Goal: Transaction & Acquisition: Book appointment/travel/reservation

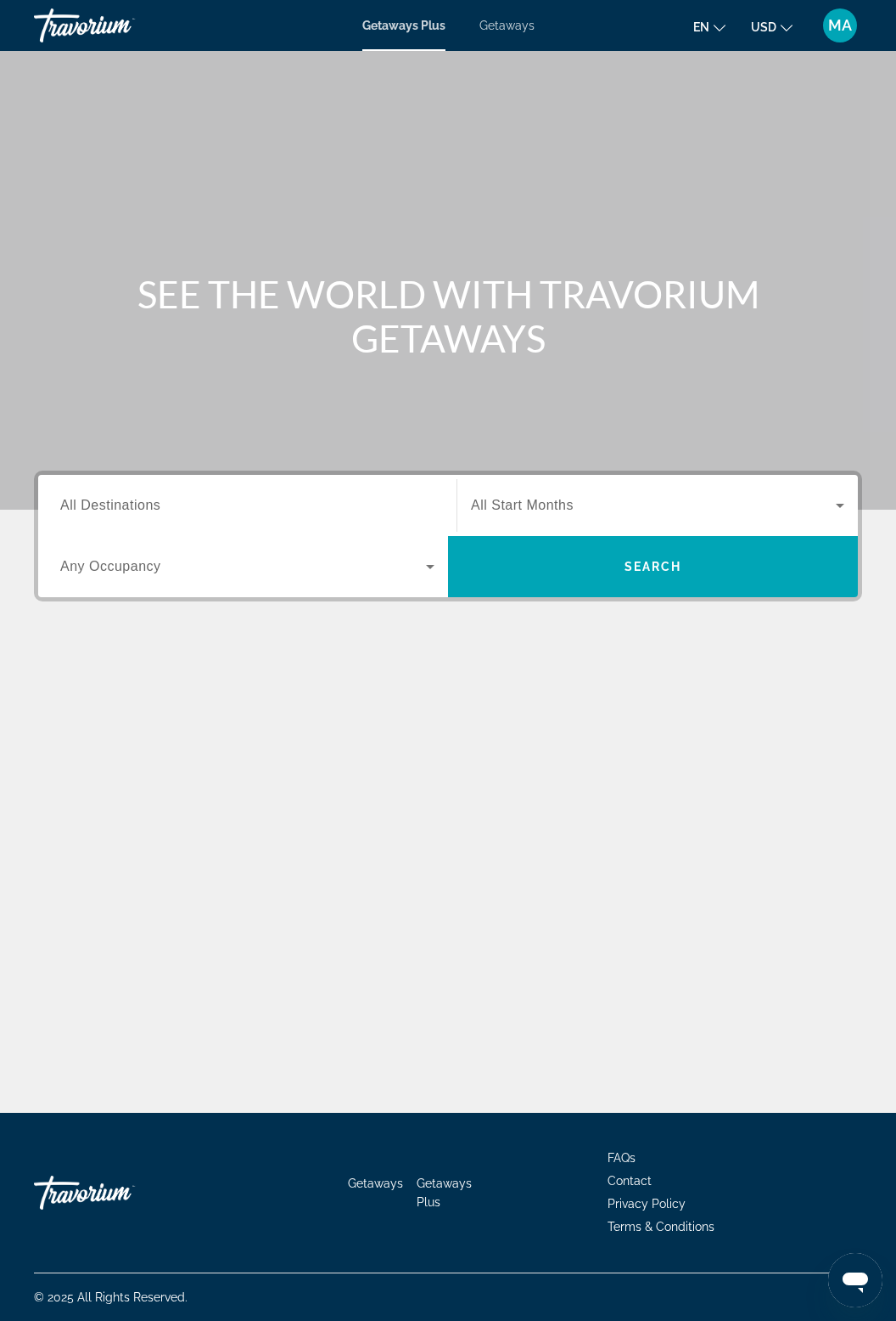
click at [502, 31] on span "Getaways" at bounding box center [507, 25] width 55 height 13
click at [175, 496] on input "Destination All Destinations" at bounding box center [247, 506] width 375 height 20
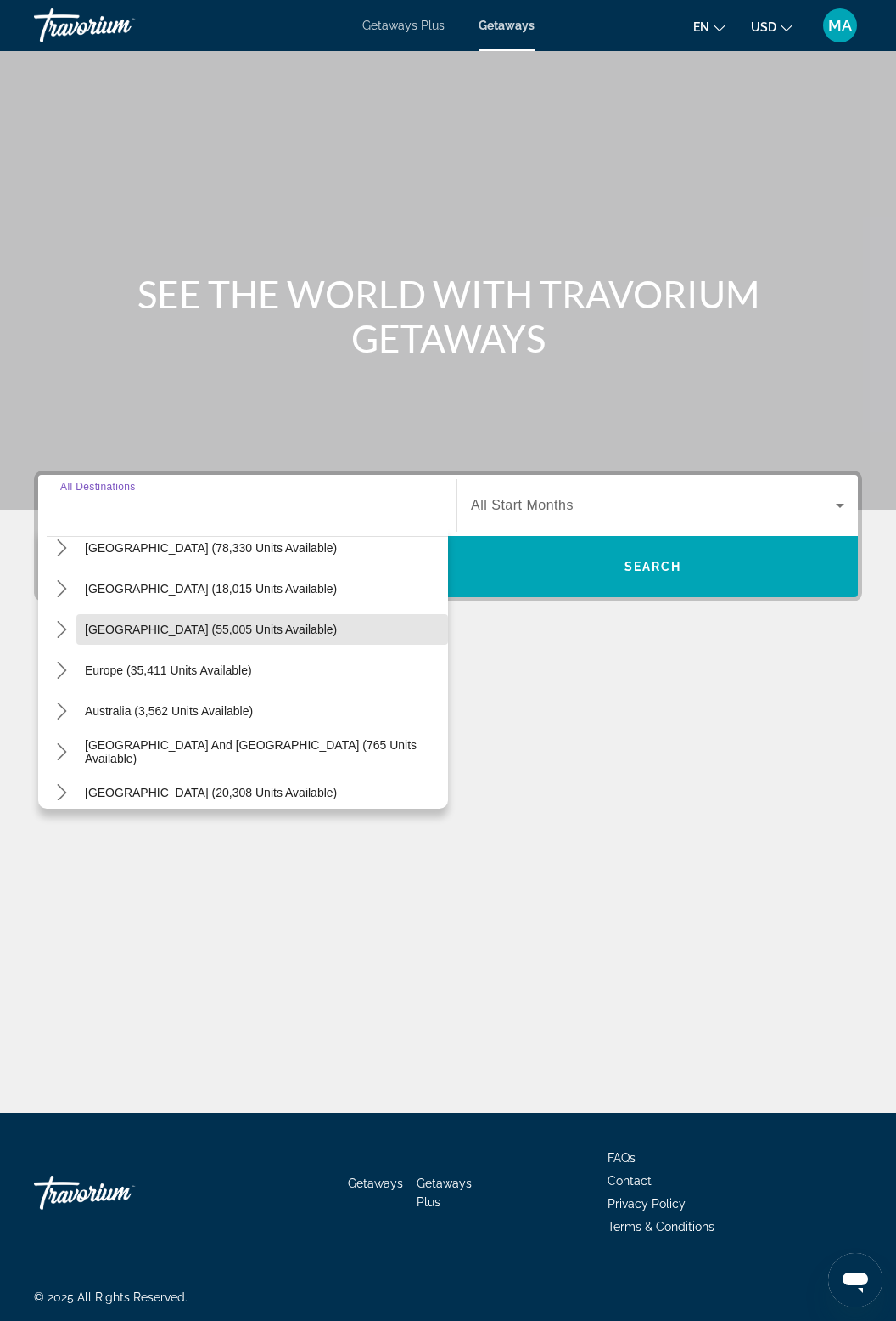
scroll to position [103, 0]
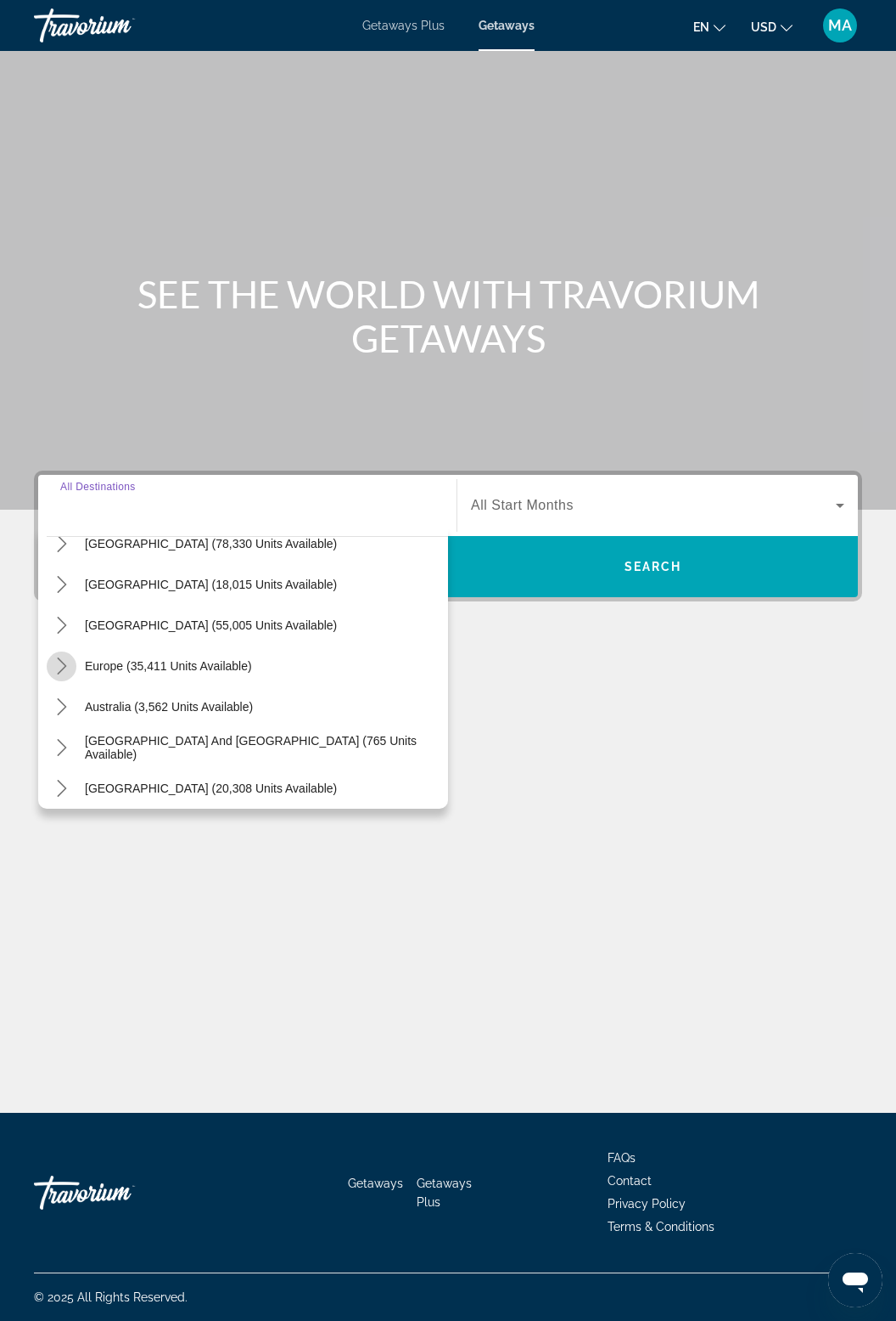
click at [74, 652] on mat-icon "Toggle Europe (35,411 units available) submenu" at bounding box center [61, 666] width 29 height 29
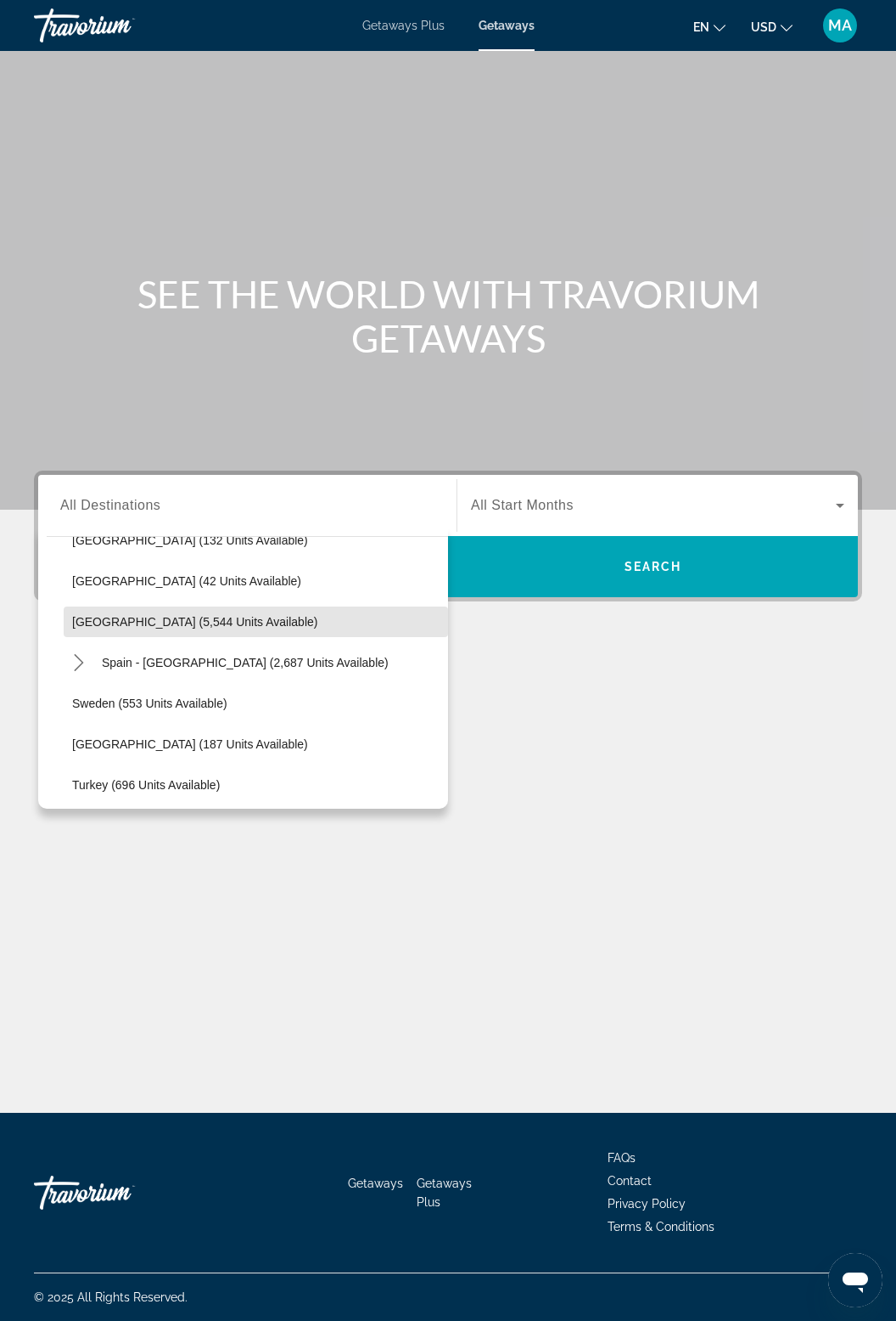
scroll to position [841, 0]
click at [224, 600] on span "Select destination: Spain (5,544 units available)" at bounding box center [256, 620] width 384 height 41
type input "**********"
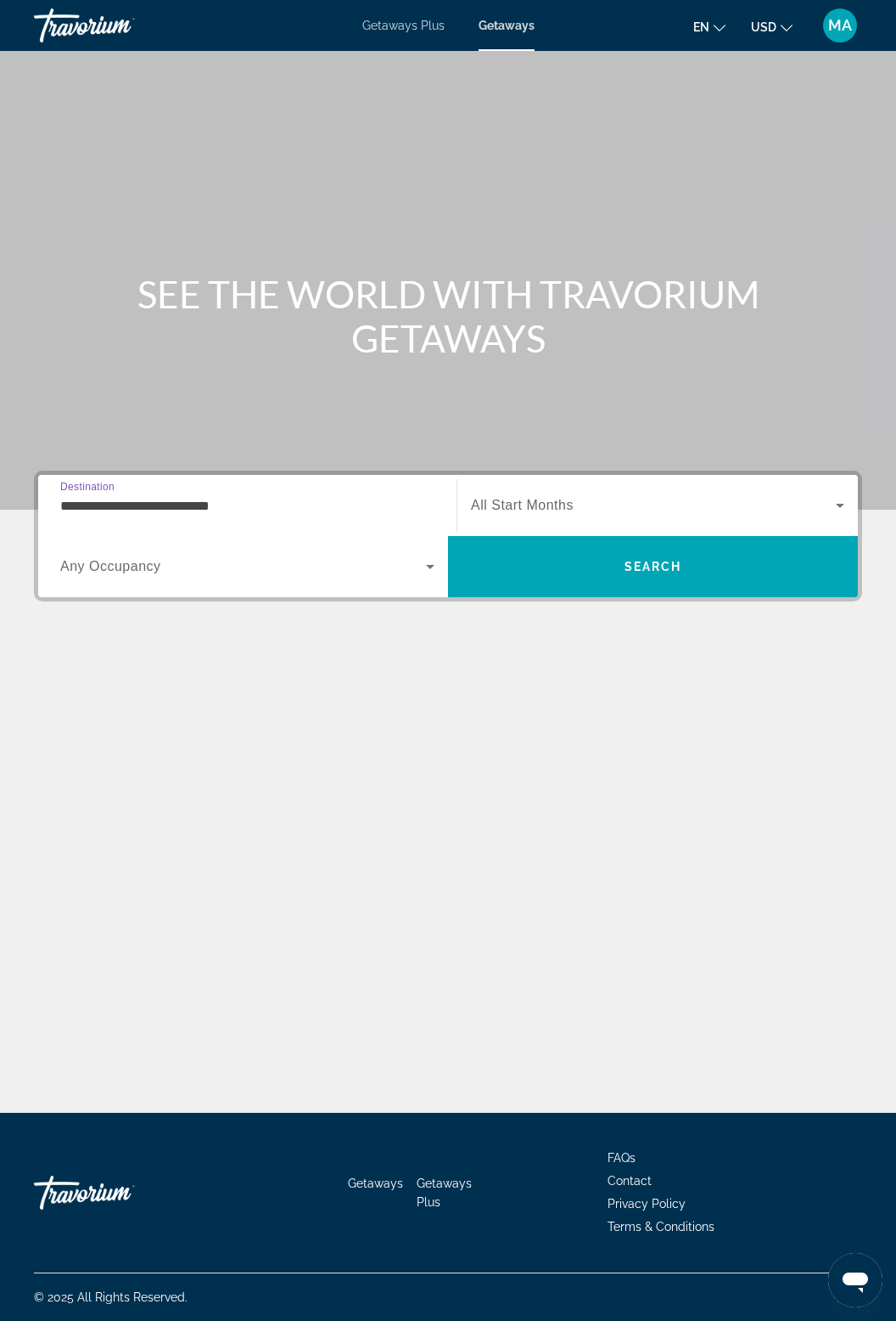
click at [619, 495] on span "Search widget" at bounding box center [653, 505] width 365 height 20
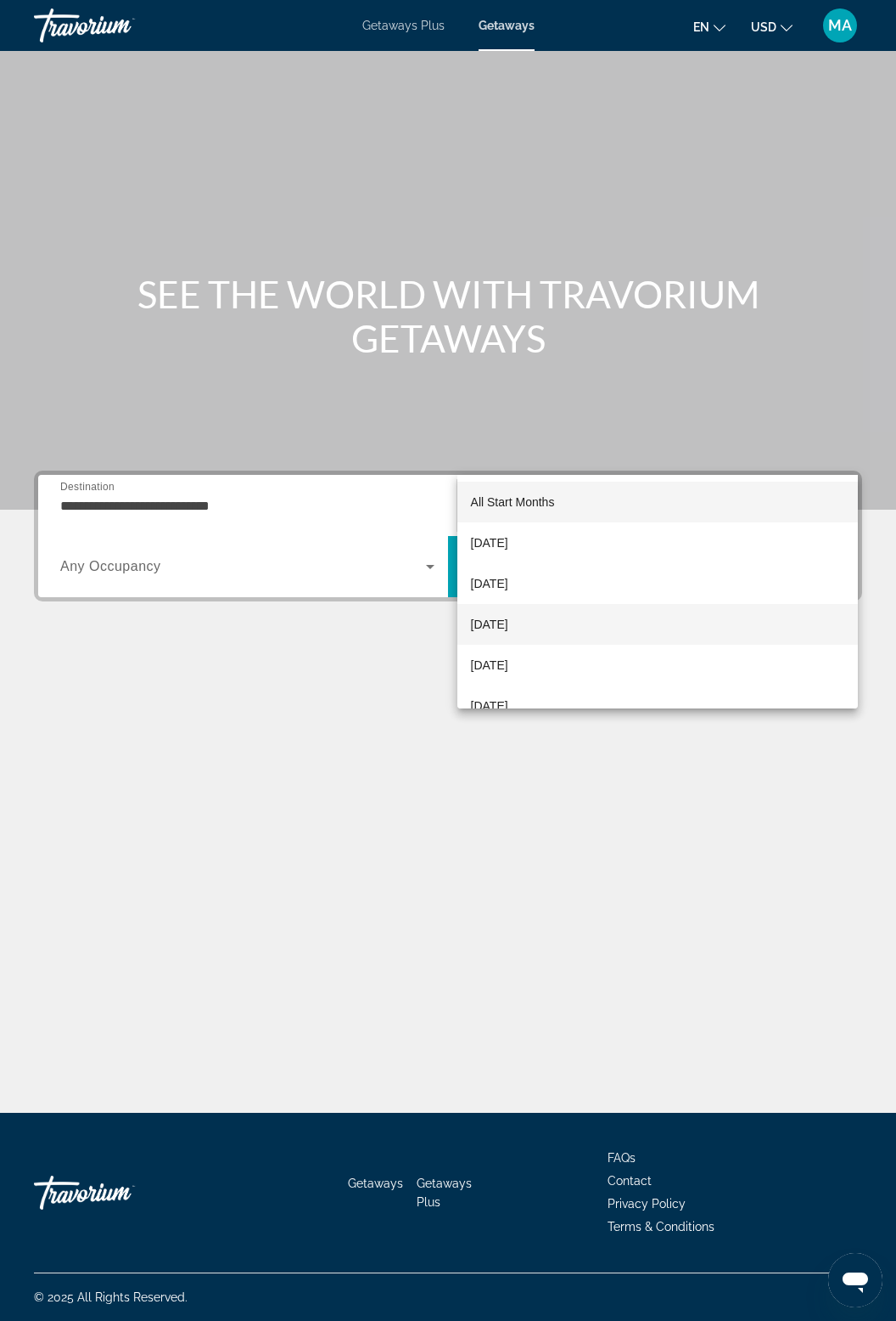
click at [508, 622] on span "[DATE]" at bounding box center [489, 624] width 37 height 20
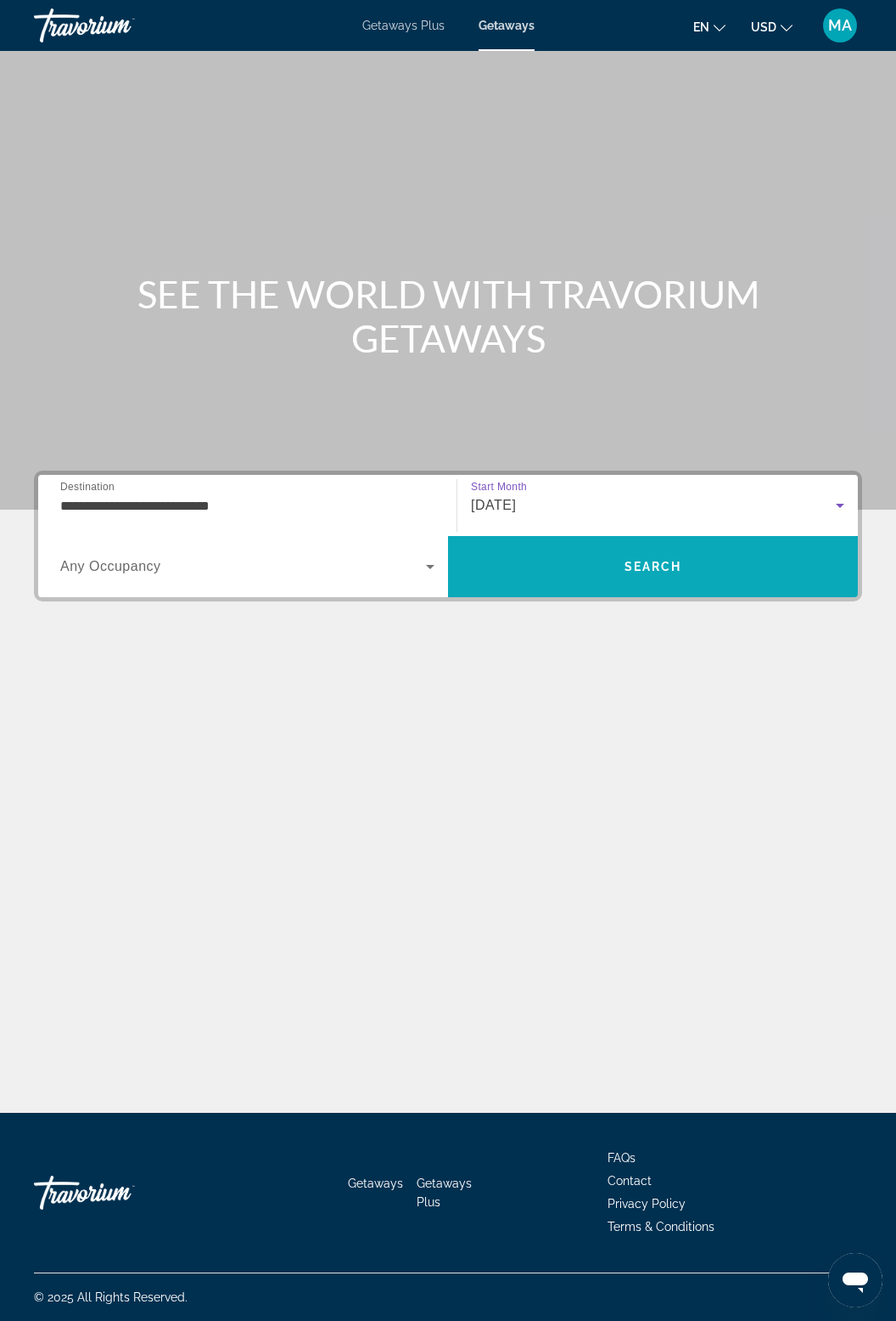
click at [629, 560] on span "Search" at bounding box center [653, 566] width 58 height 13
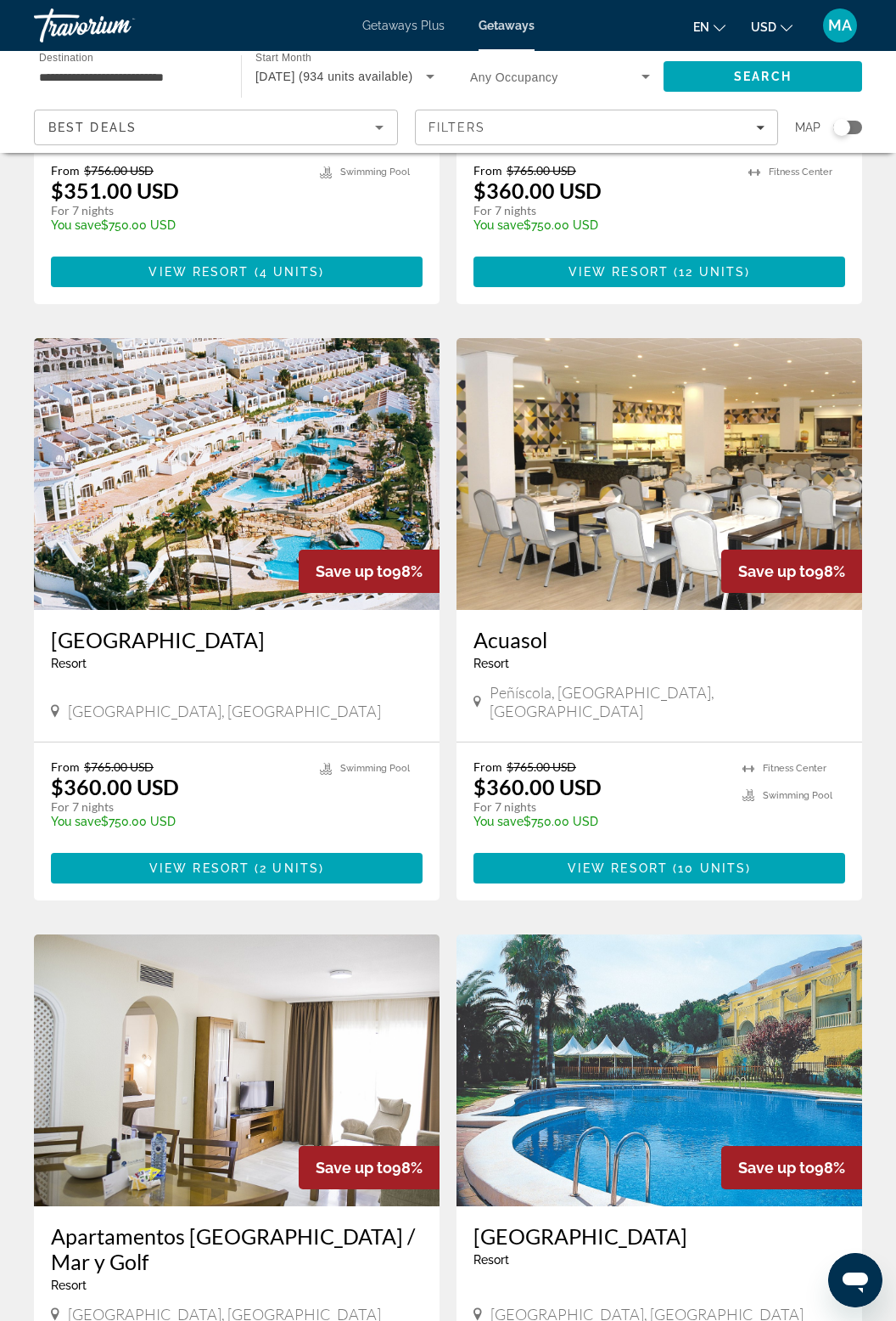
scroll to position [1074, 0]
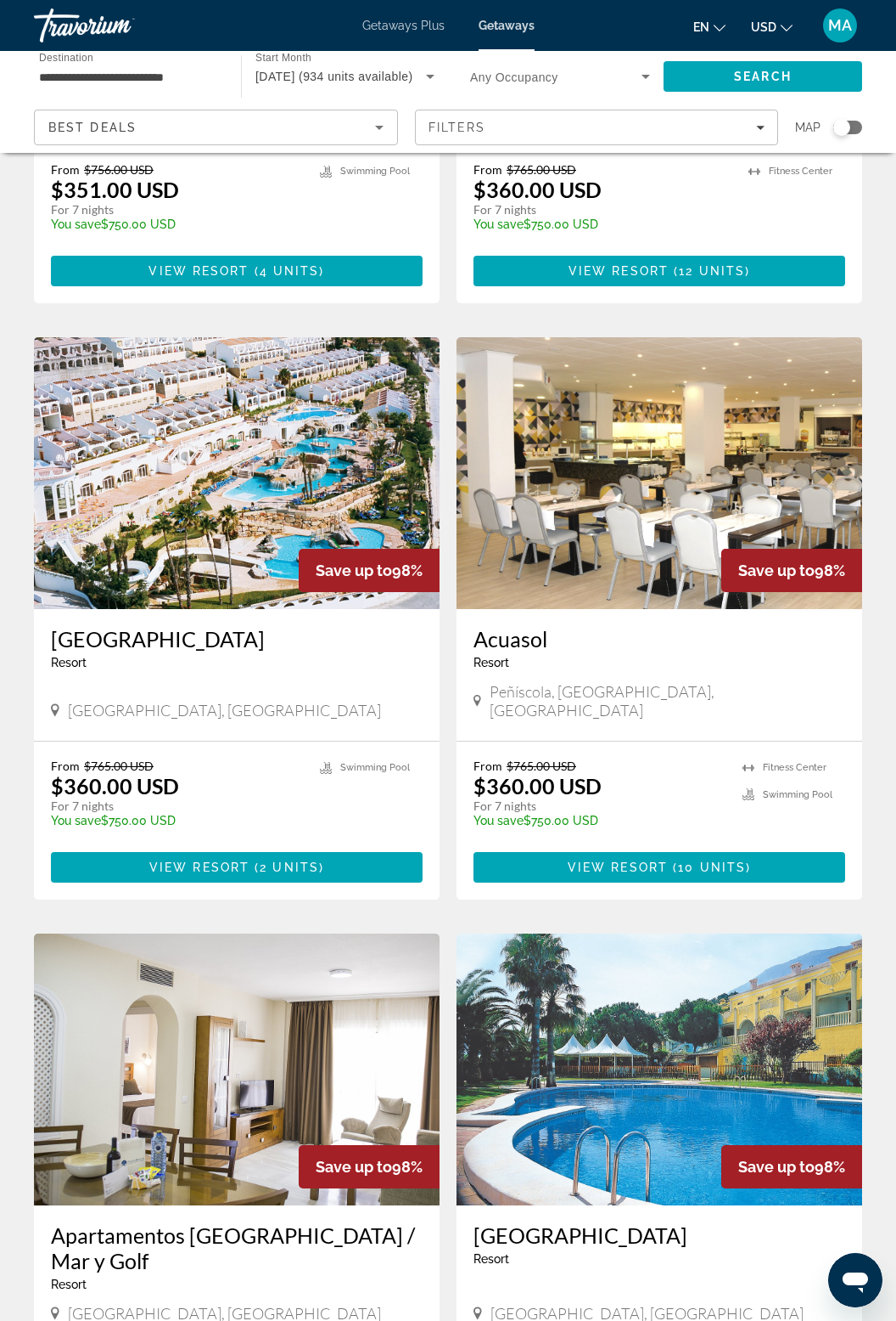
click at [188, 457] on img "Main content" at bounding box center [237, 473] width 406 height 271
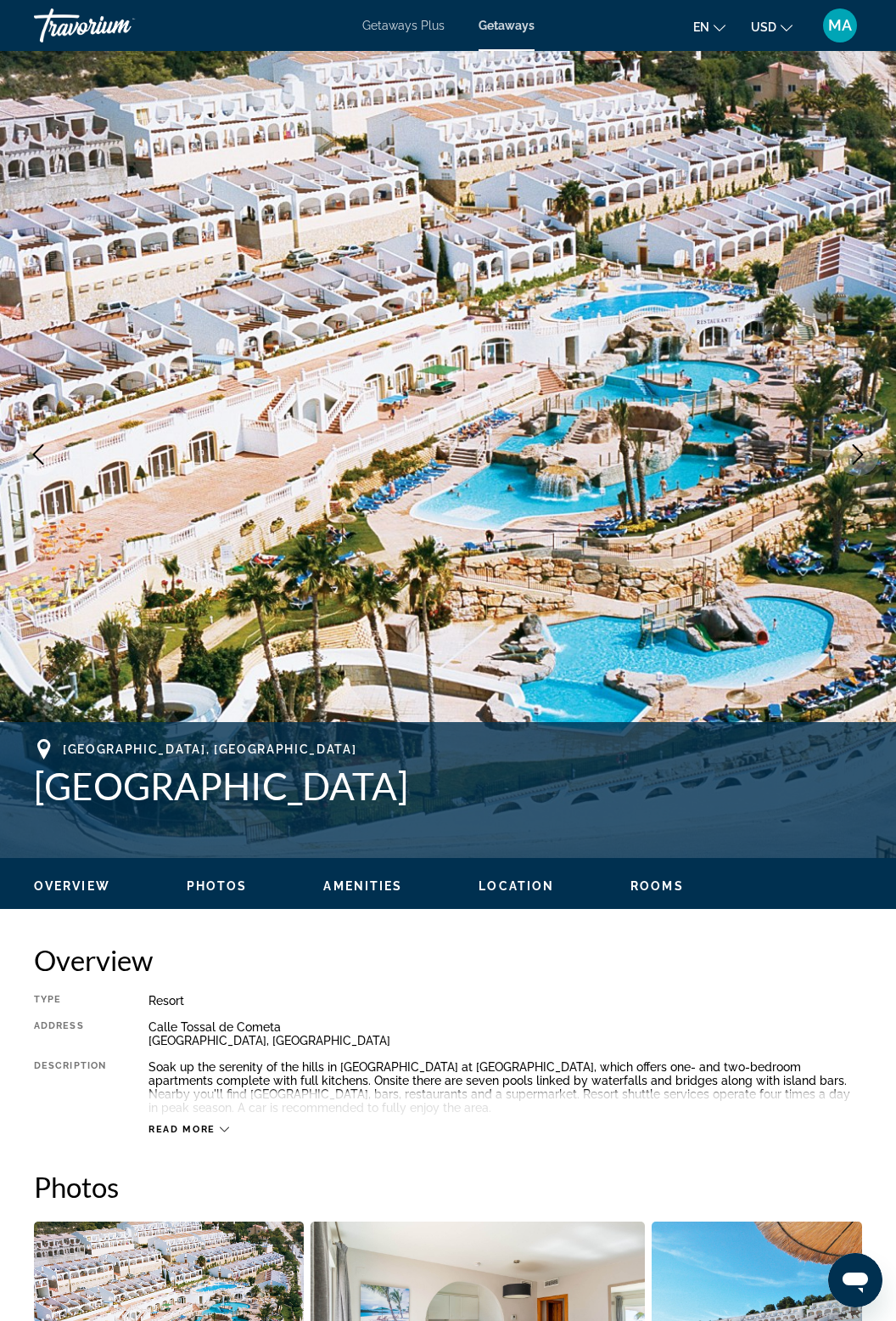
click at [864, 457] on icon "Next image" at bounding box center [858, 454] width 20 height 20
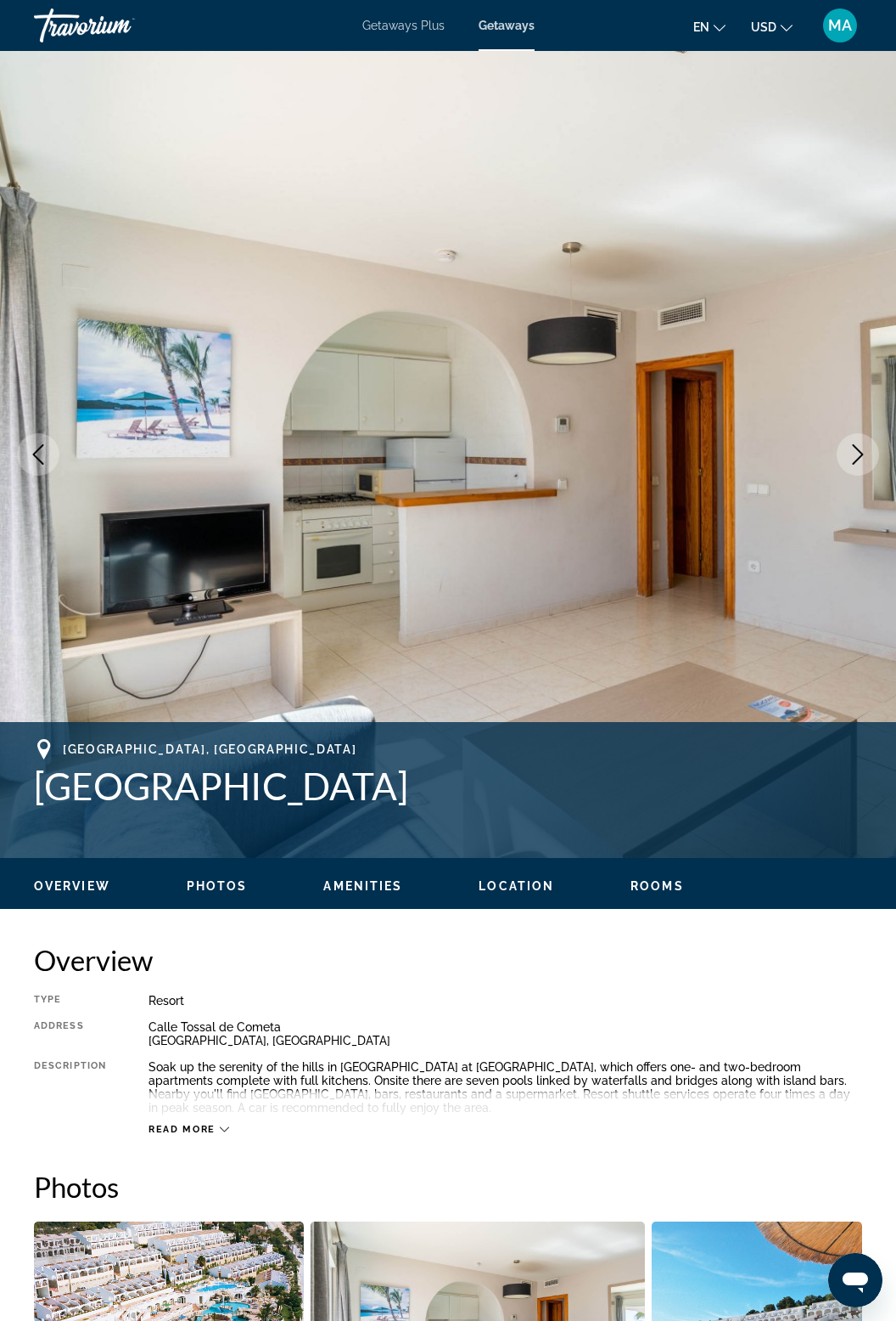
click at [852, 459] on icon "Next image" at bounding box center [858, 454] width 20 height 20
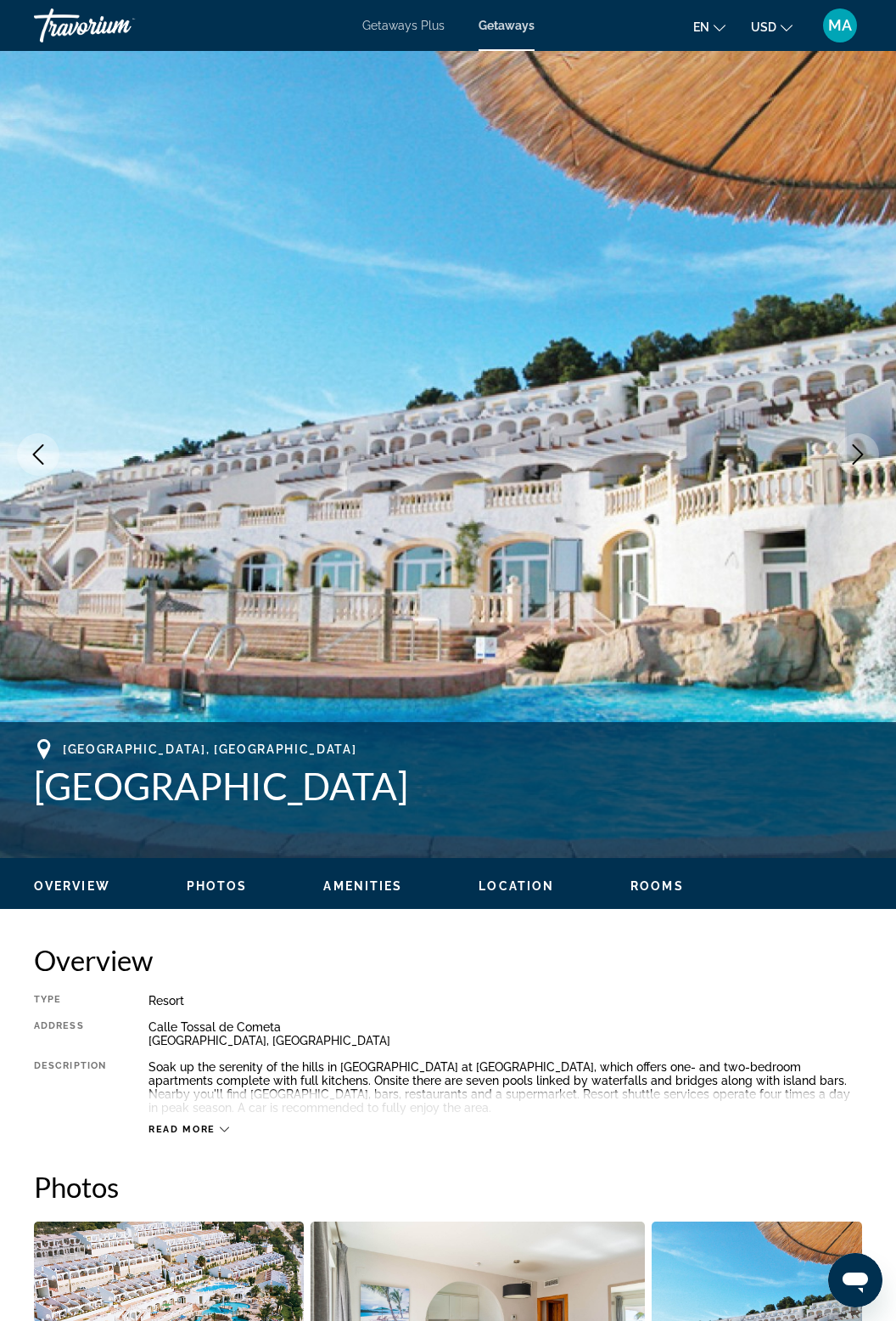
click at [860, 464] on icon "Next image" at bounding box center [858, 454] width 20 height 20
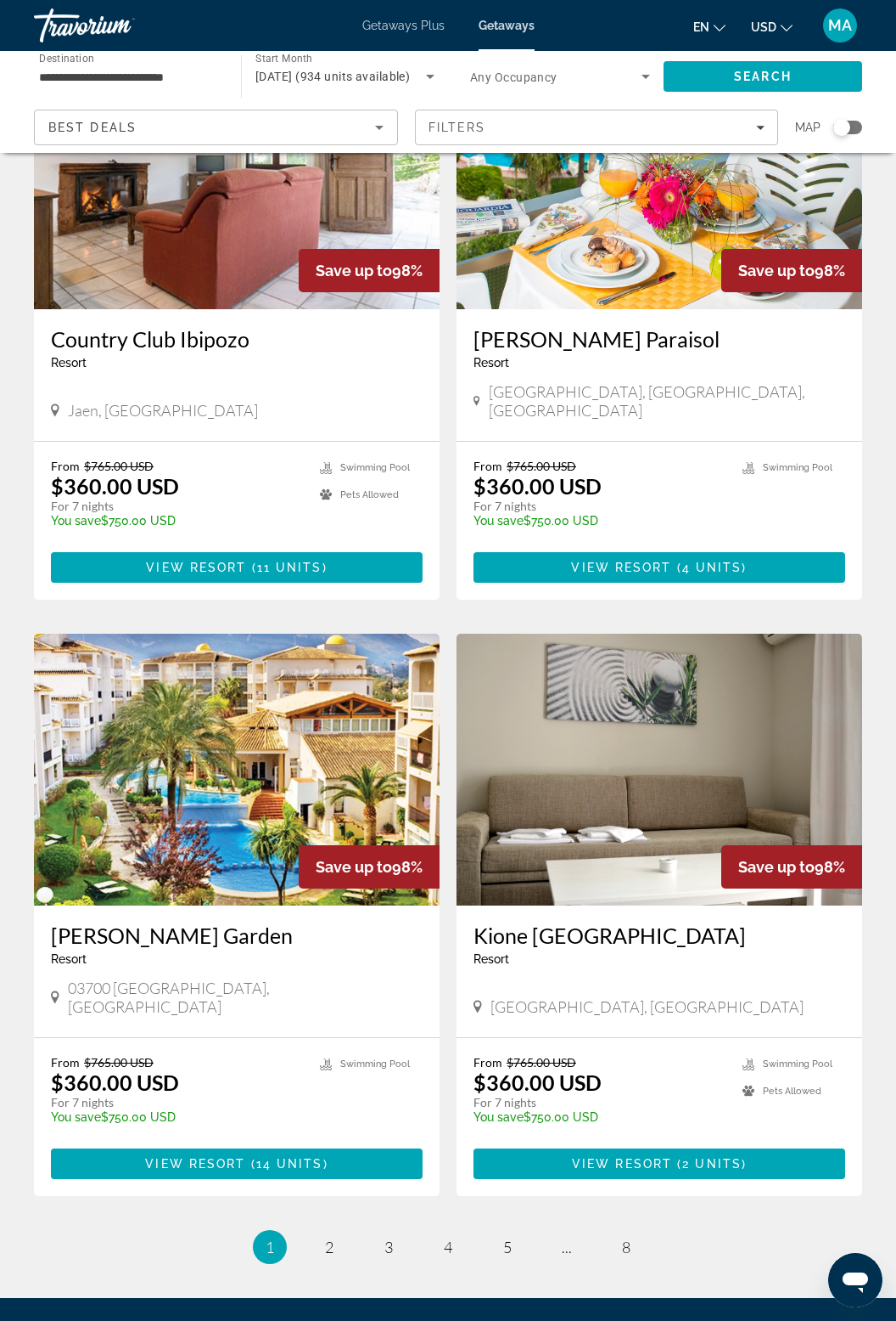
scroll to position [2575, 0]
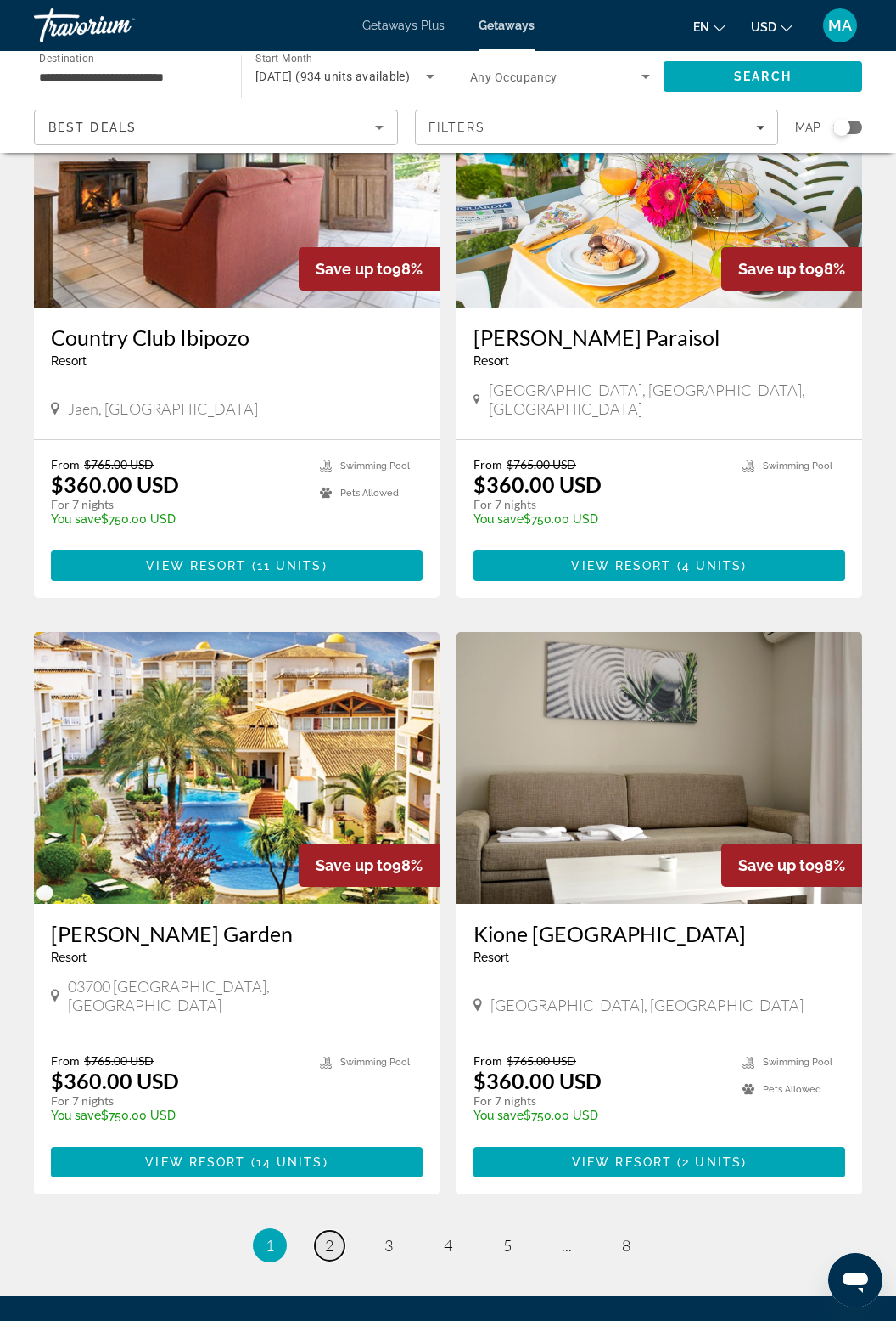
click at [328, 1236] on span "2" at bounding box center [329, 1244] width 9 height 19
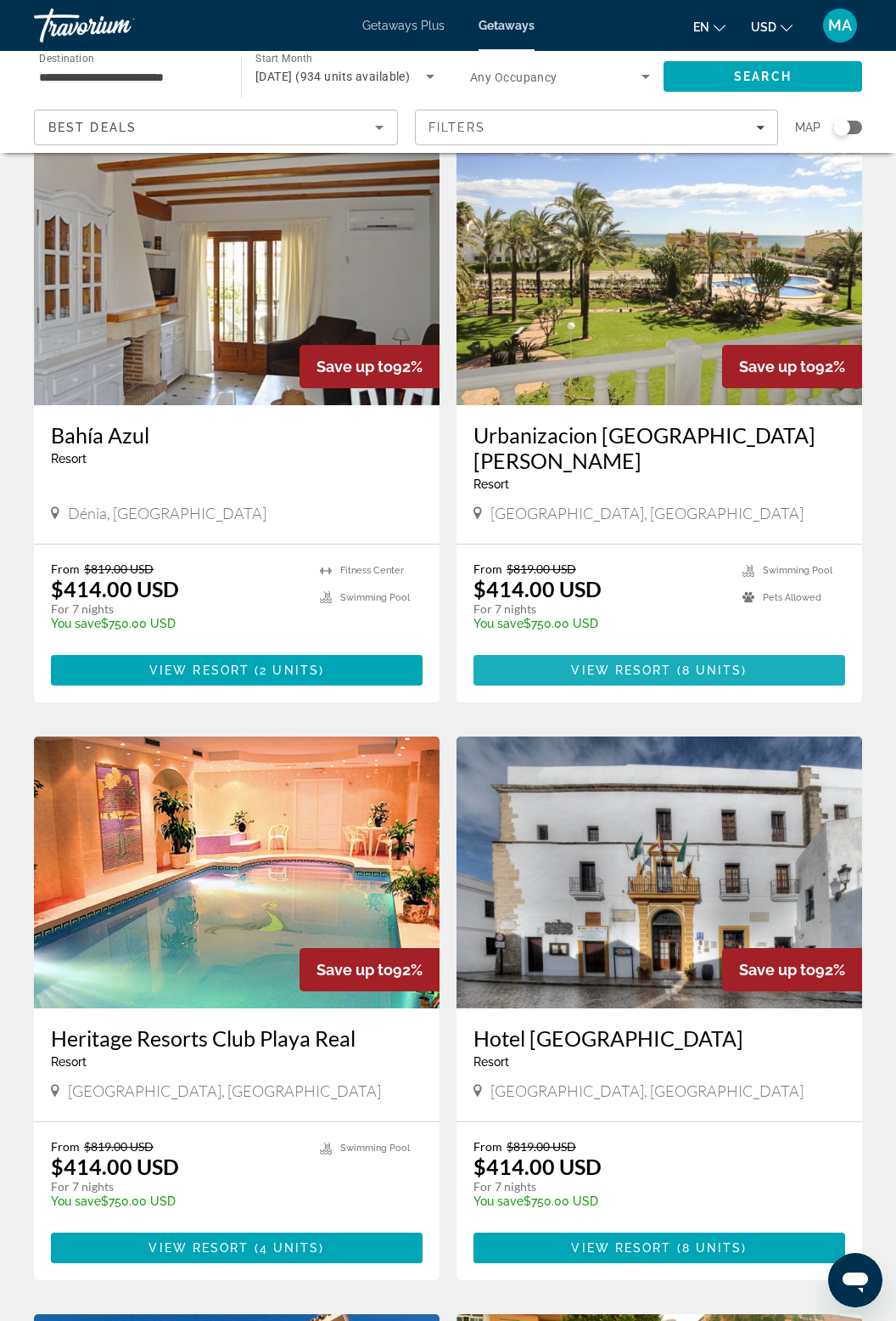
scroll to position [1236, 0]
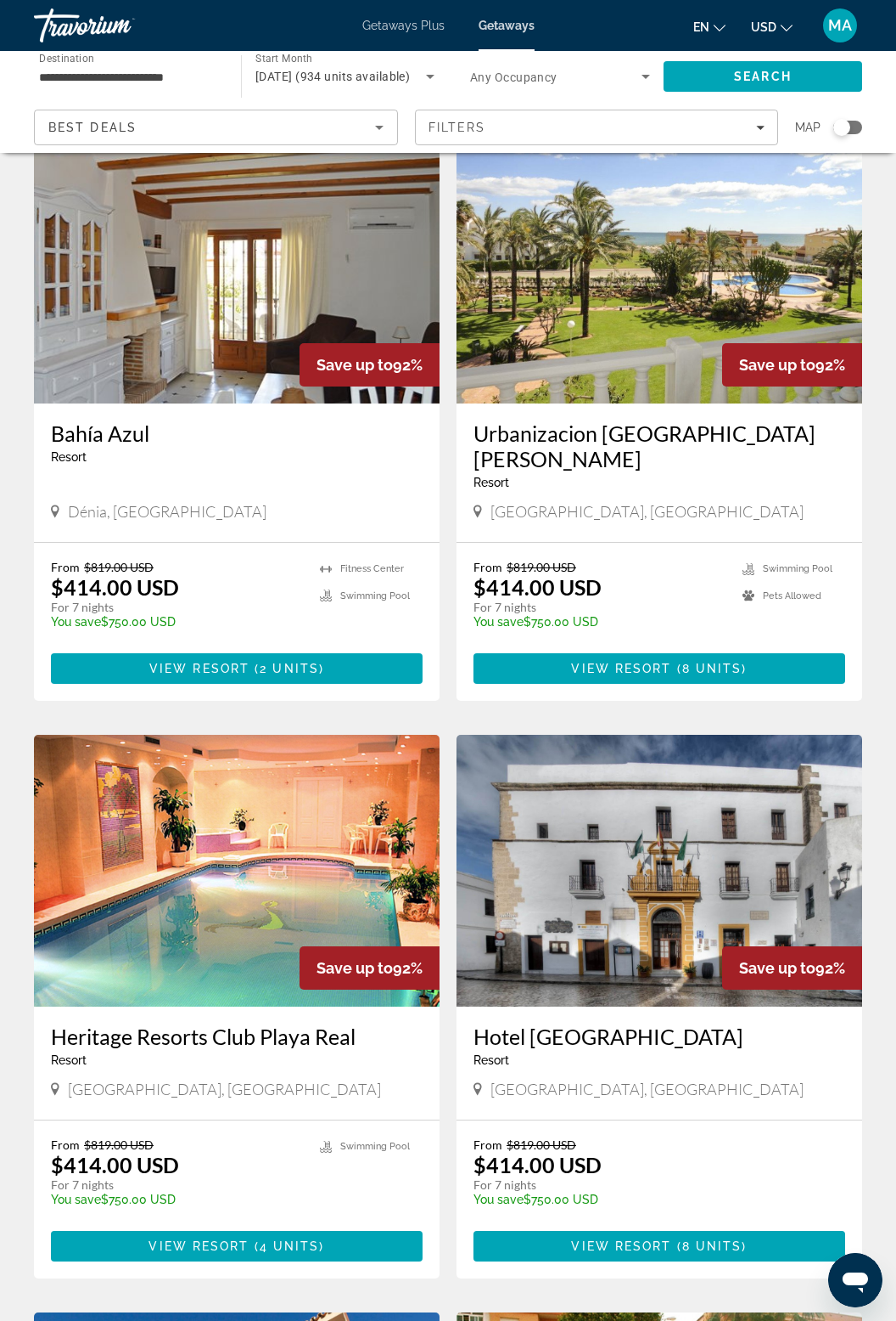
click at [694, 309] on img "Main content" at bounding box center [659, 267] width 406 height 271
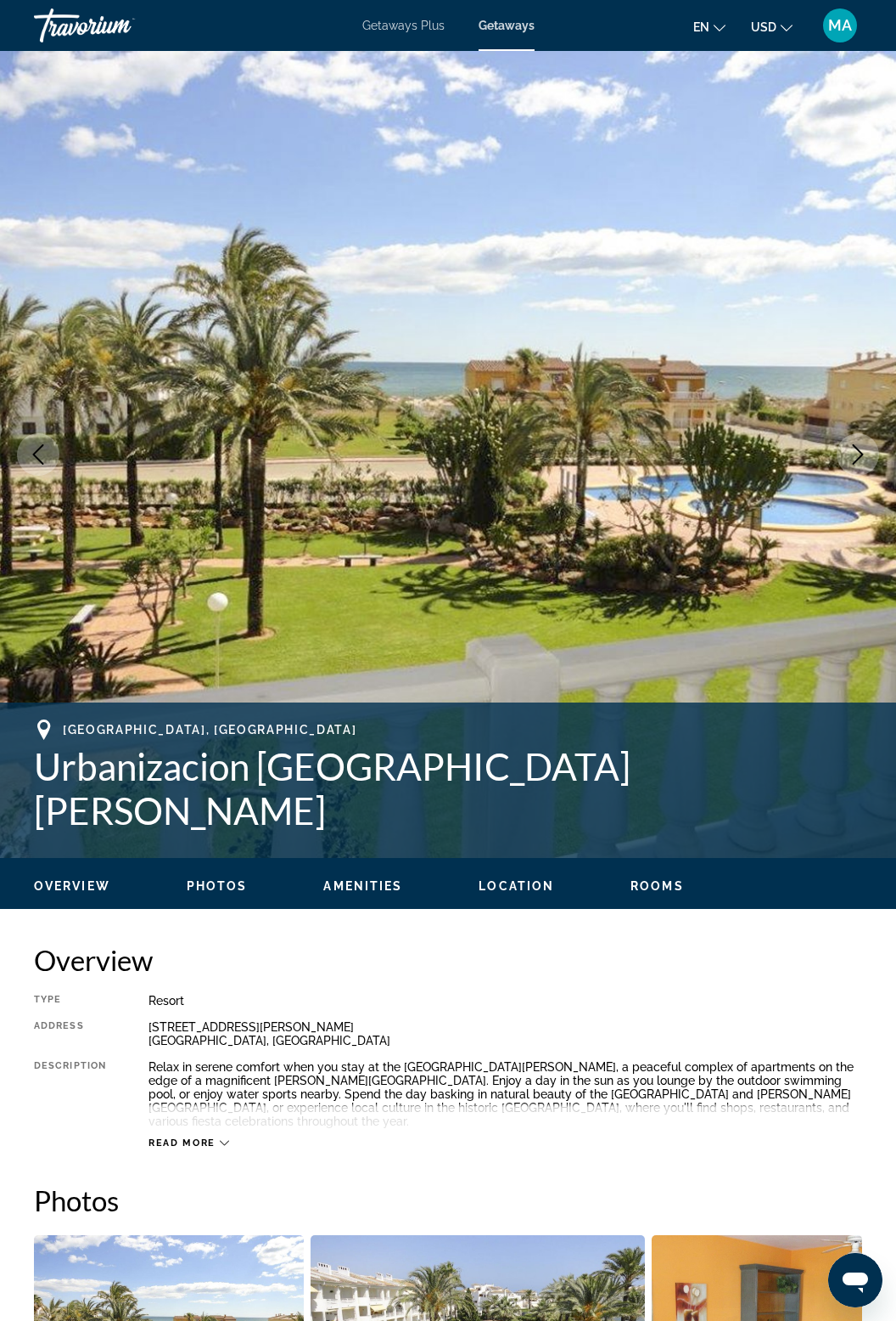
click at [860, 450] on icon "Next image" at bounding box center [858, 454] width 20 height 20
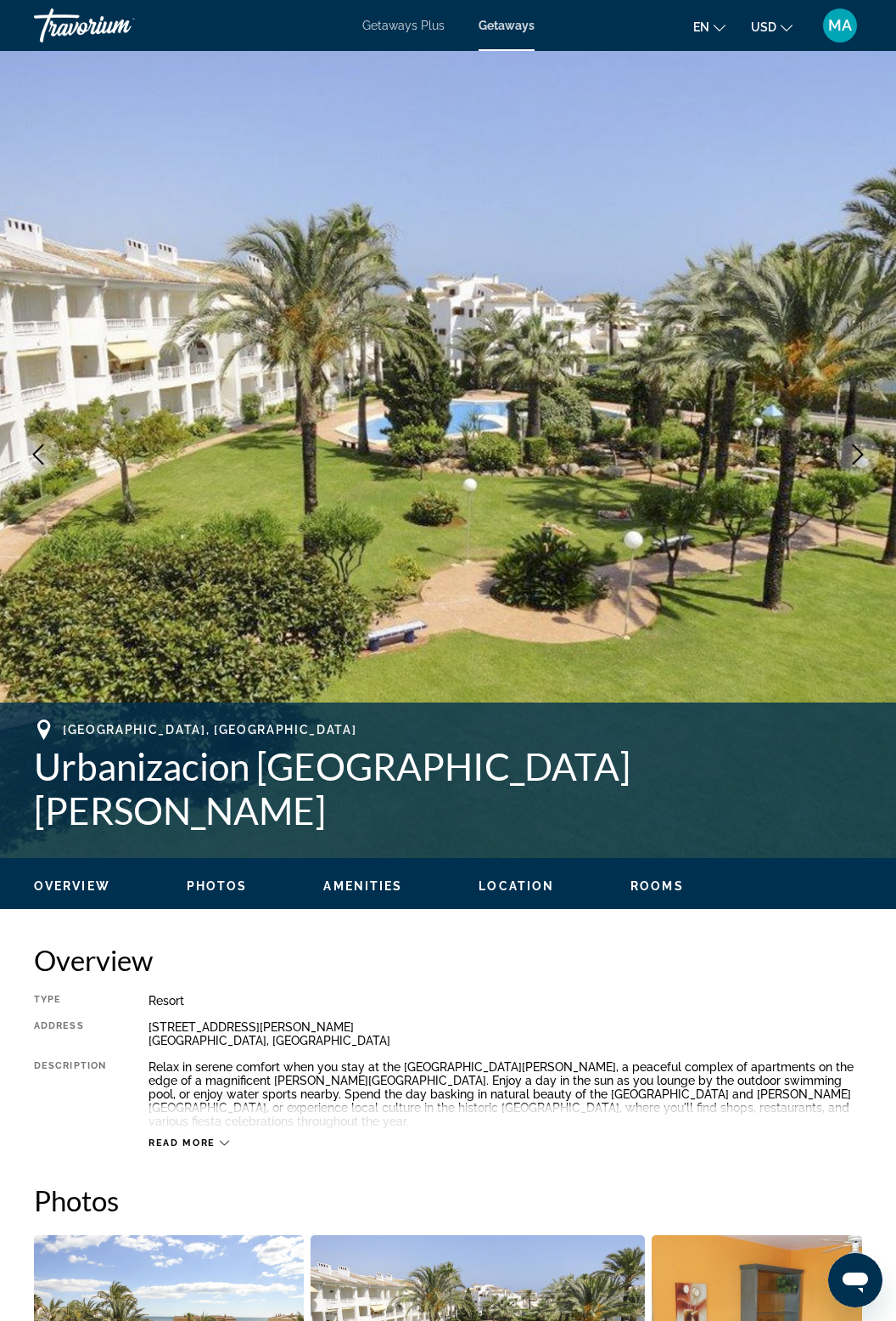
click at [856, 452] on icon "Next image" at bounding box center [858, 454] width 20 height 20
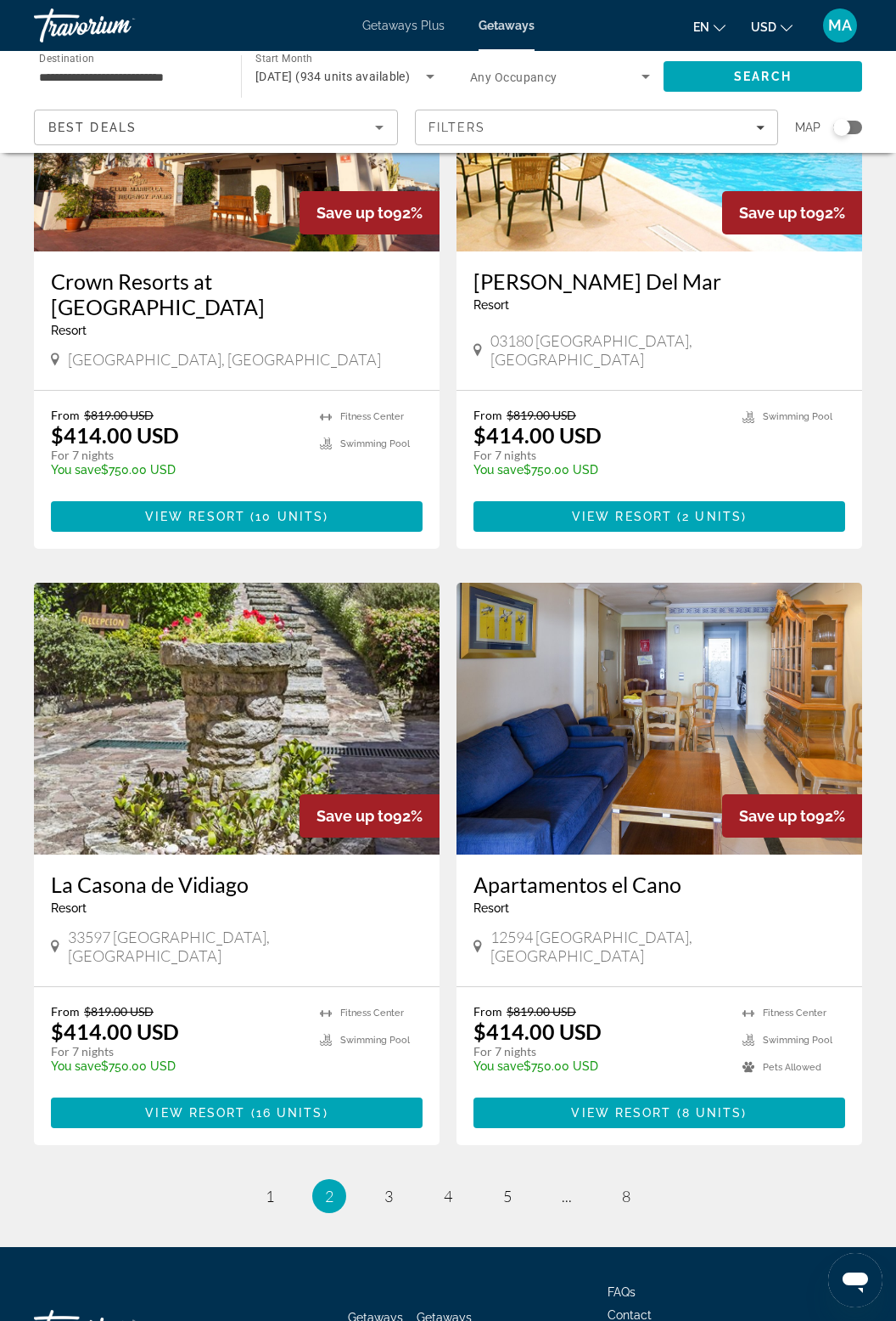
scroll to position [2575, 0]
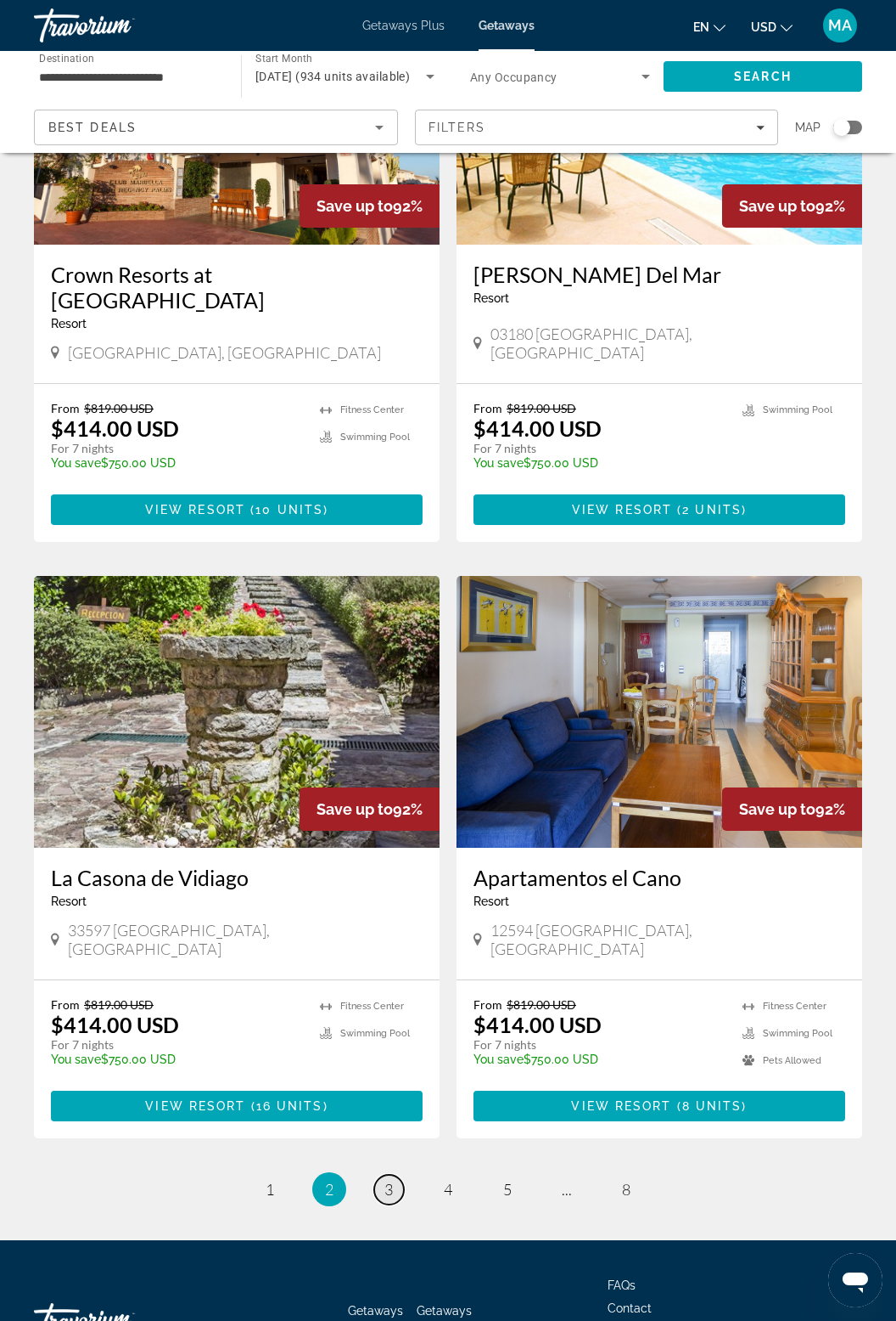
click at [395, 1174] on link "page 3" at bounding box center [389, 1188] width 29 height 29
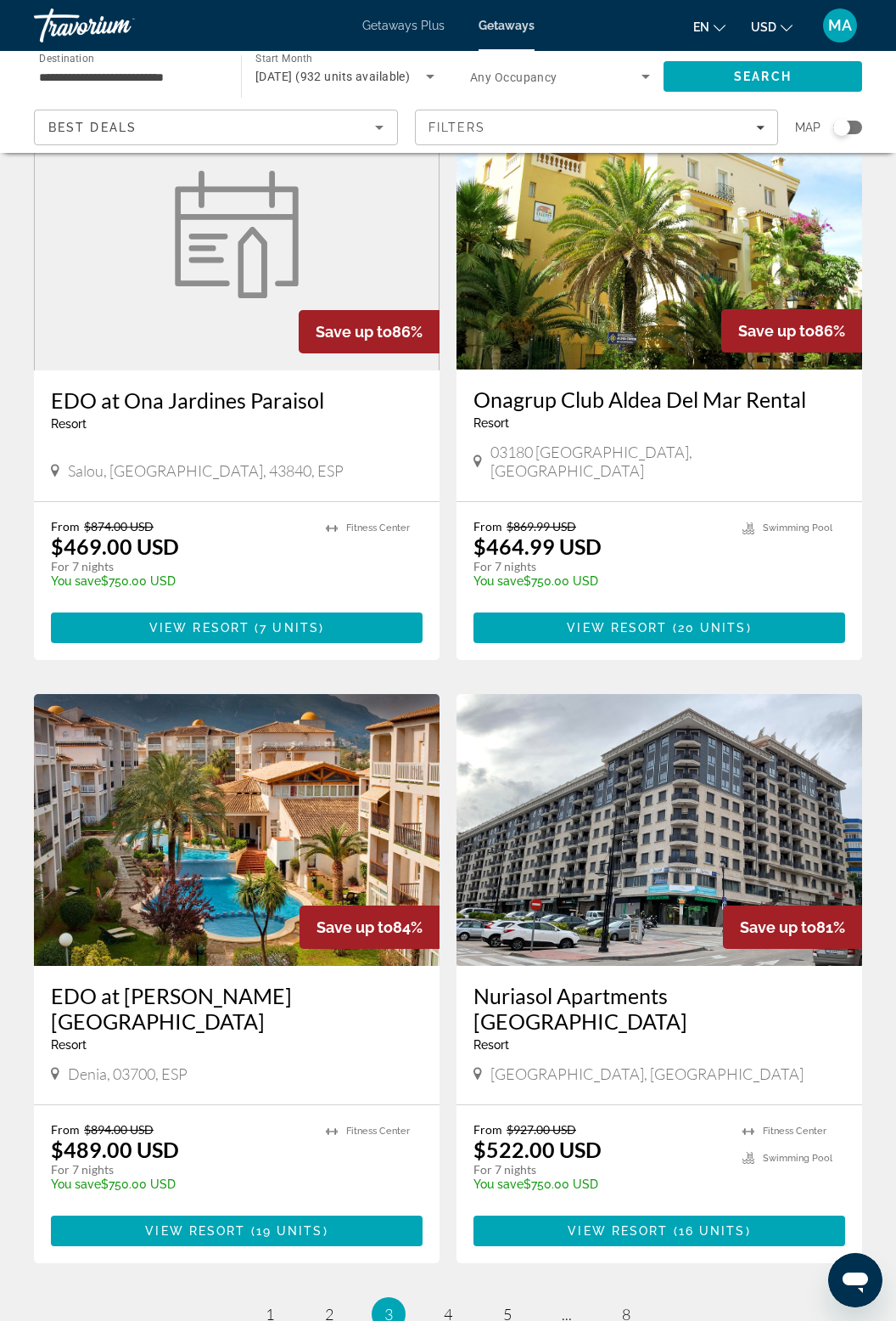
scroll to position [2552, 0]
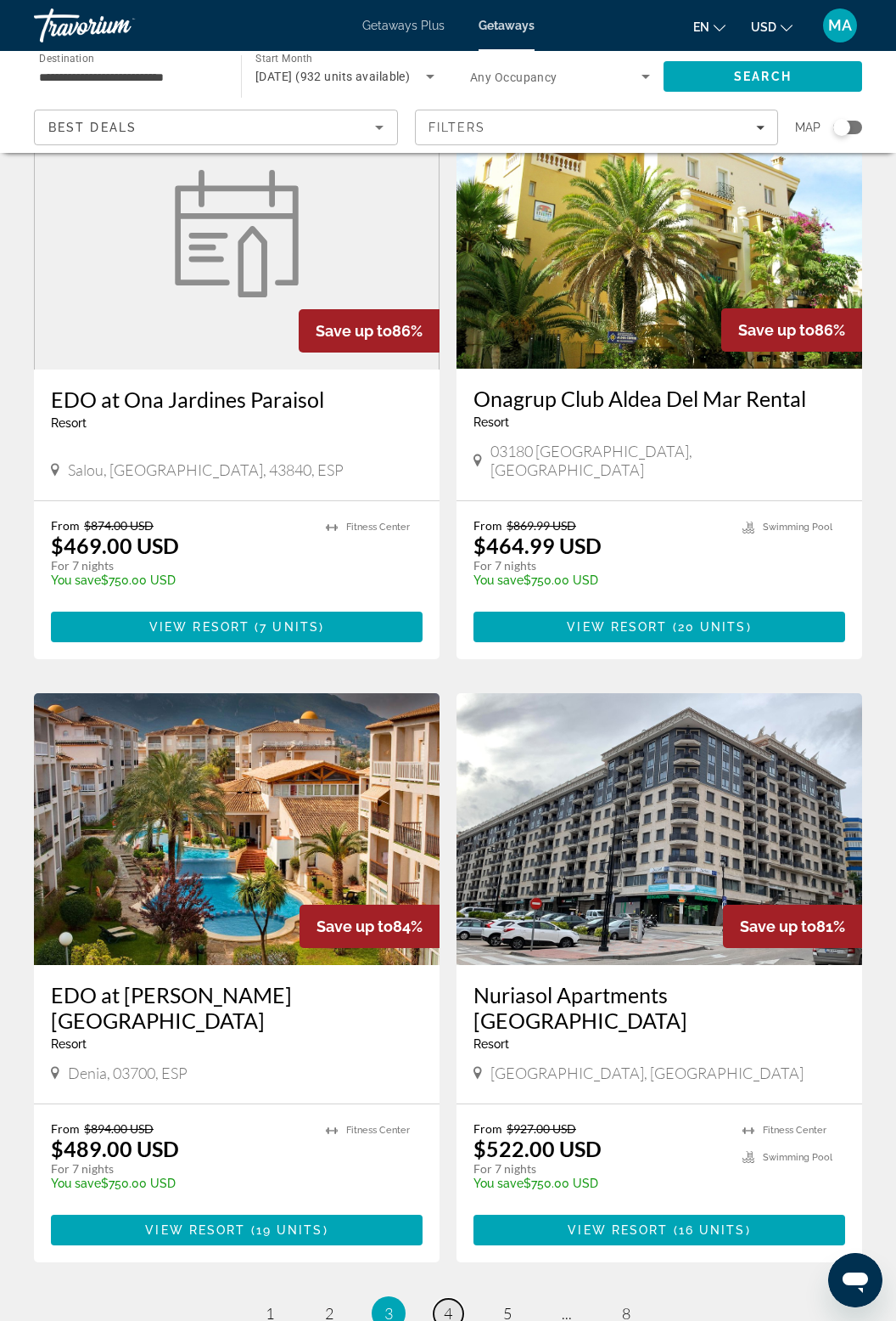
click at [450, 1303] on span "4" at bounding box center [448, 1312] width 9 height 19
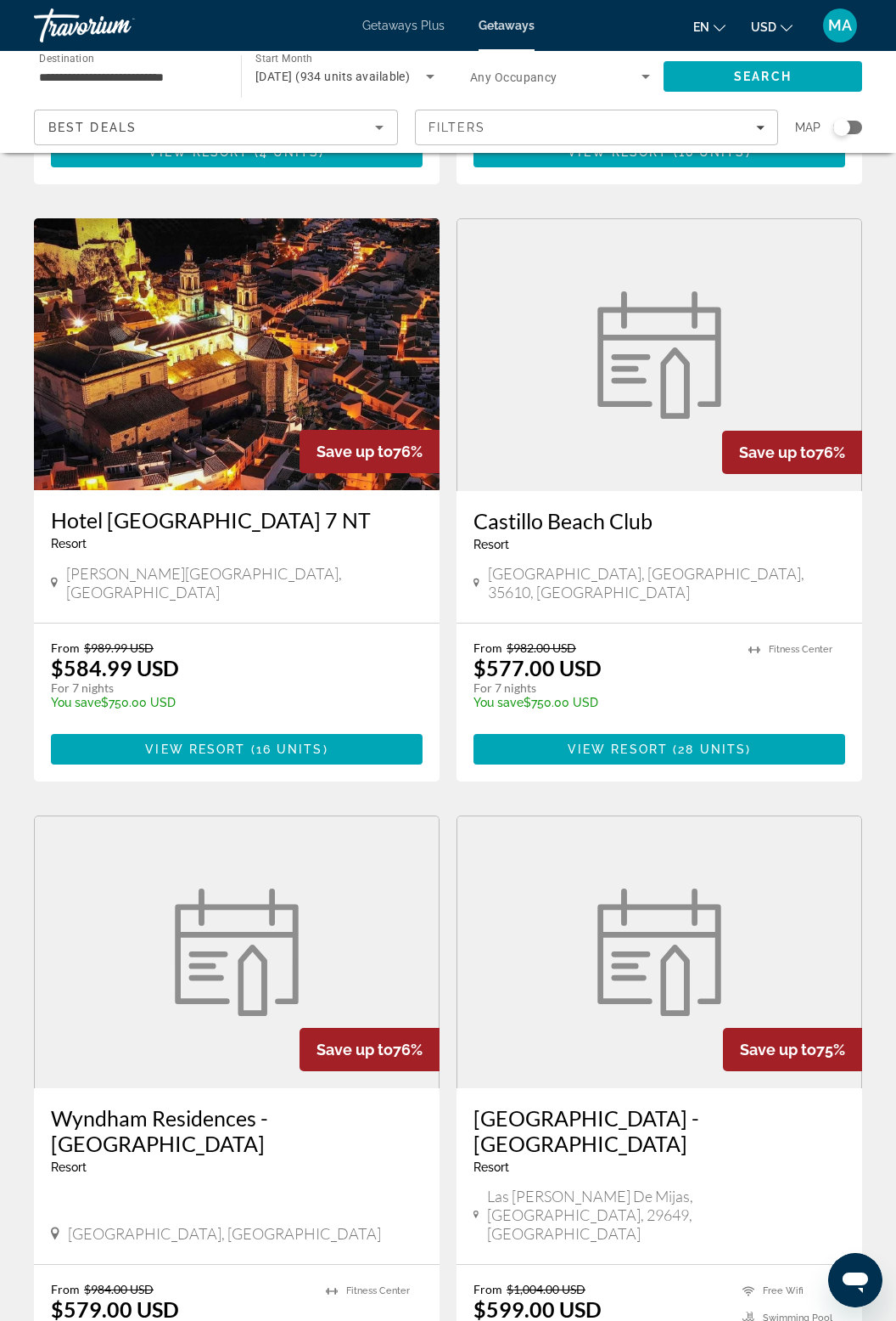
scroll to position [2603, 0]
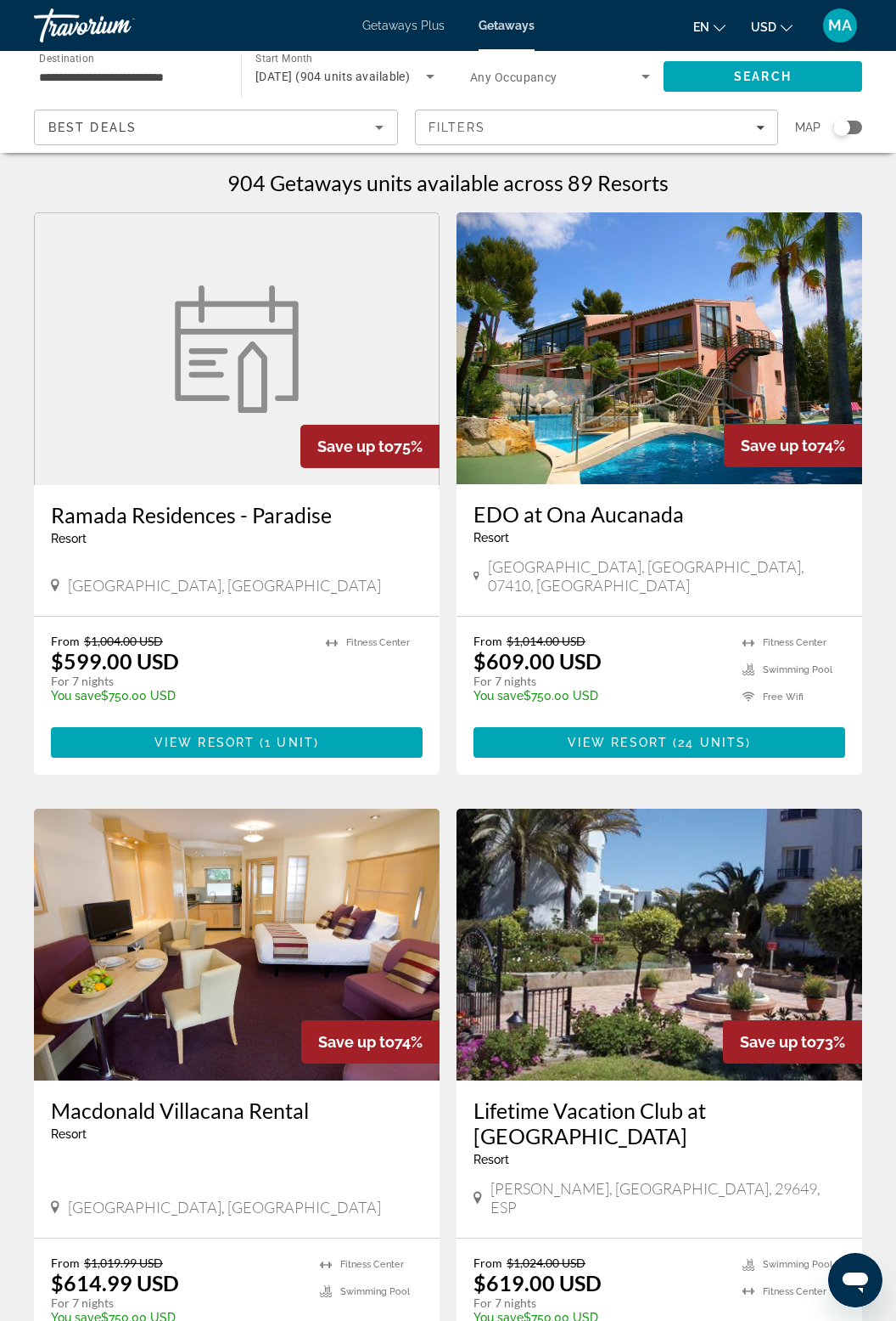
click at [780, 378] on img "Main content" at bounding box center [659, 348] width 406 height 271
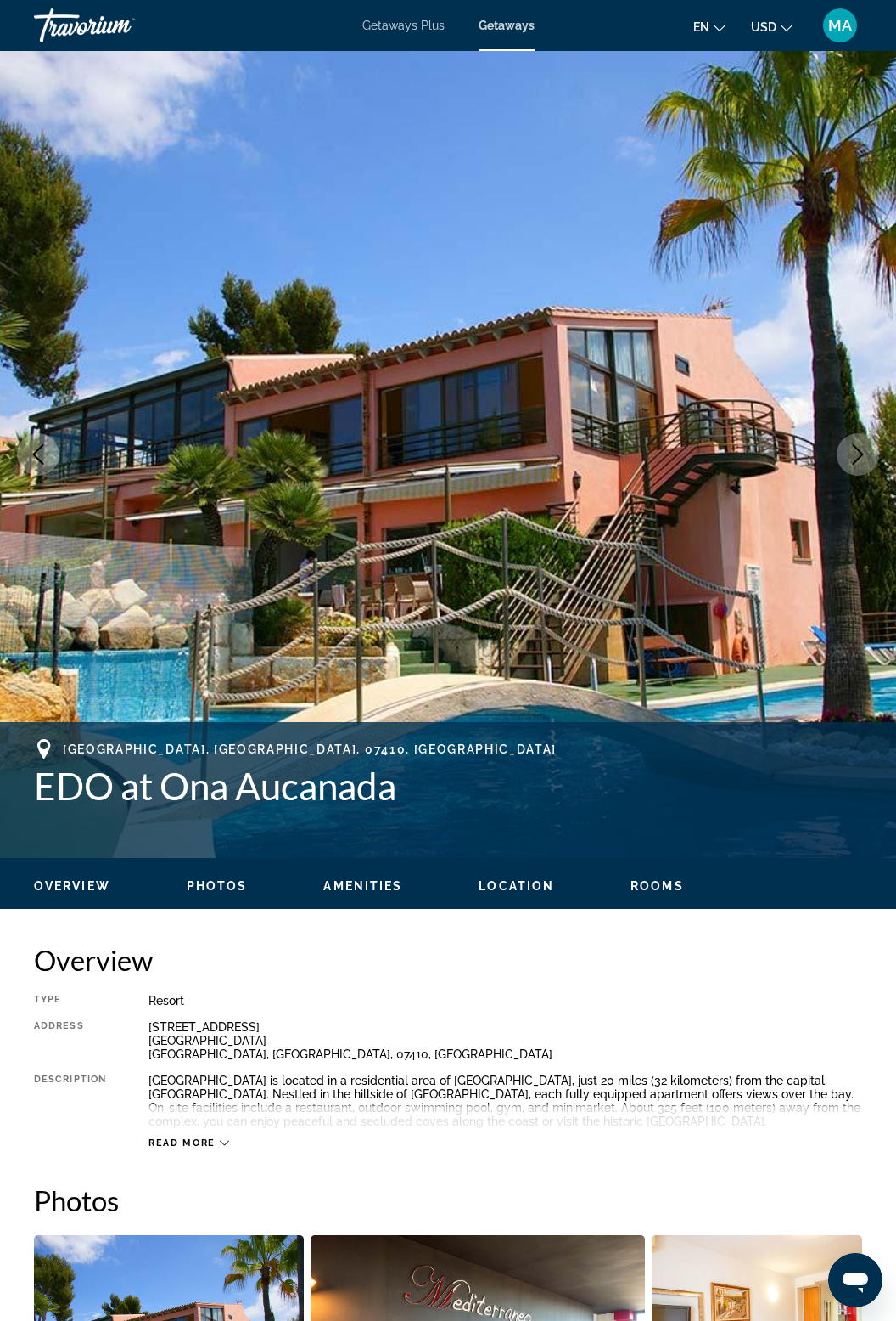
click at [852, 446] on icon "Next image" at bounding box center [858, 454] width 20 height 20
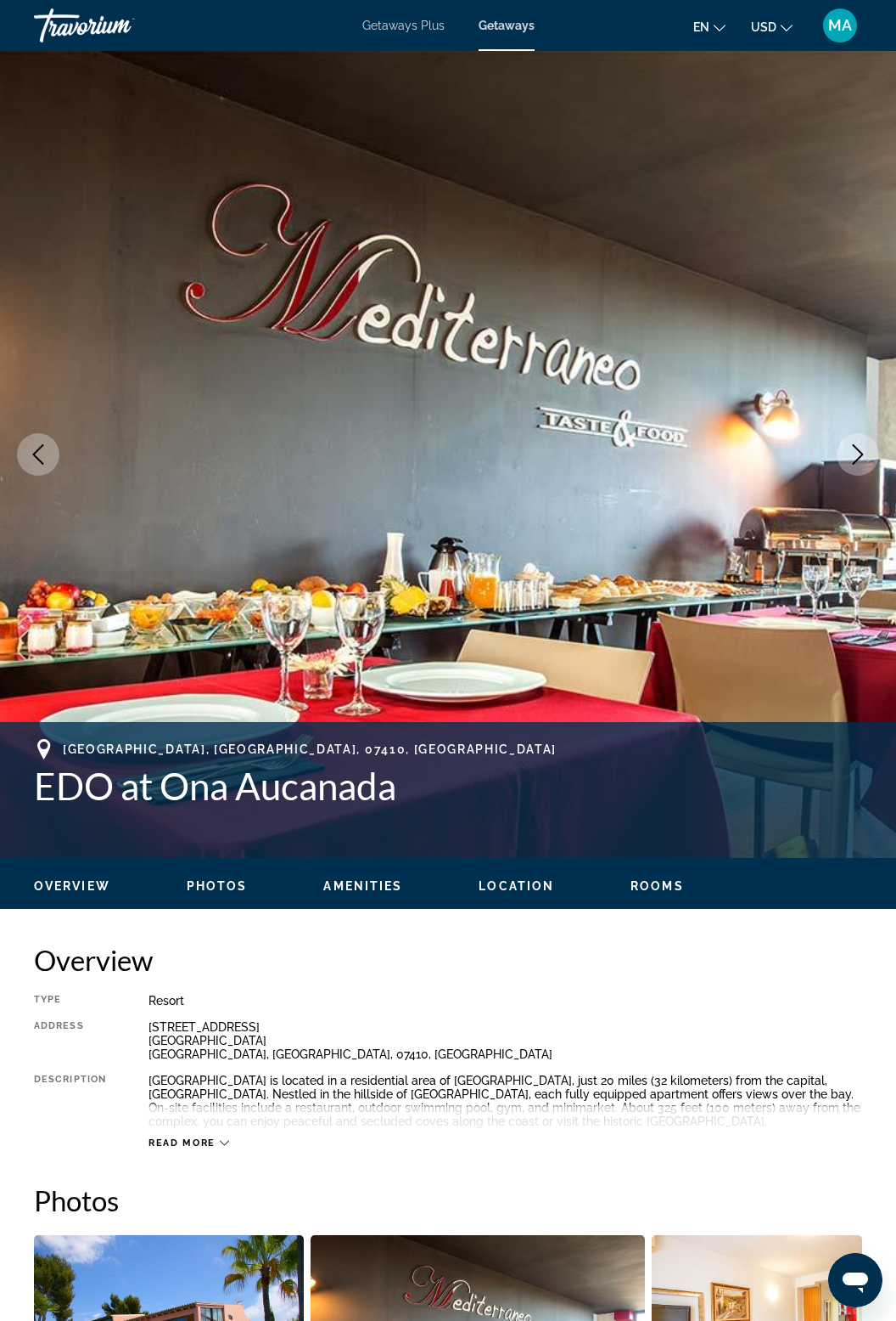
click at [860, 442] on button "Next image" at bounding box center [859, 455] width 43 height 43
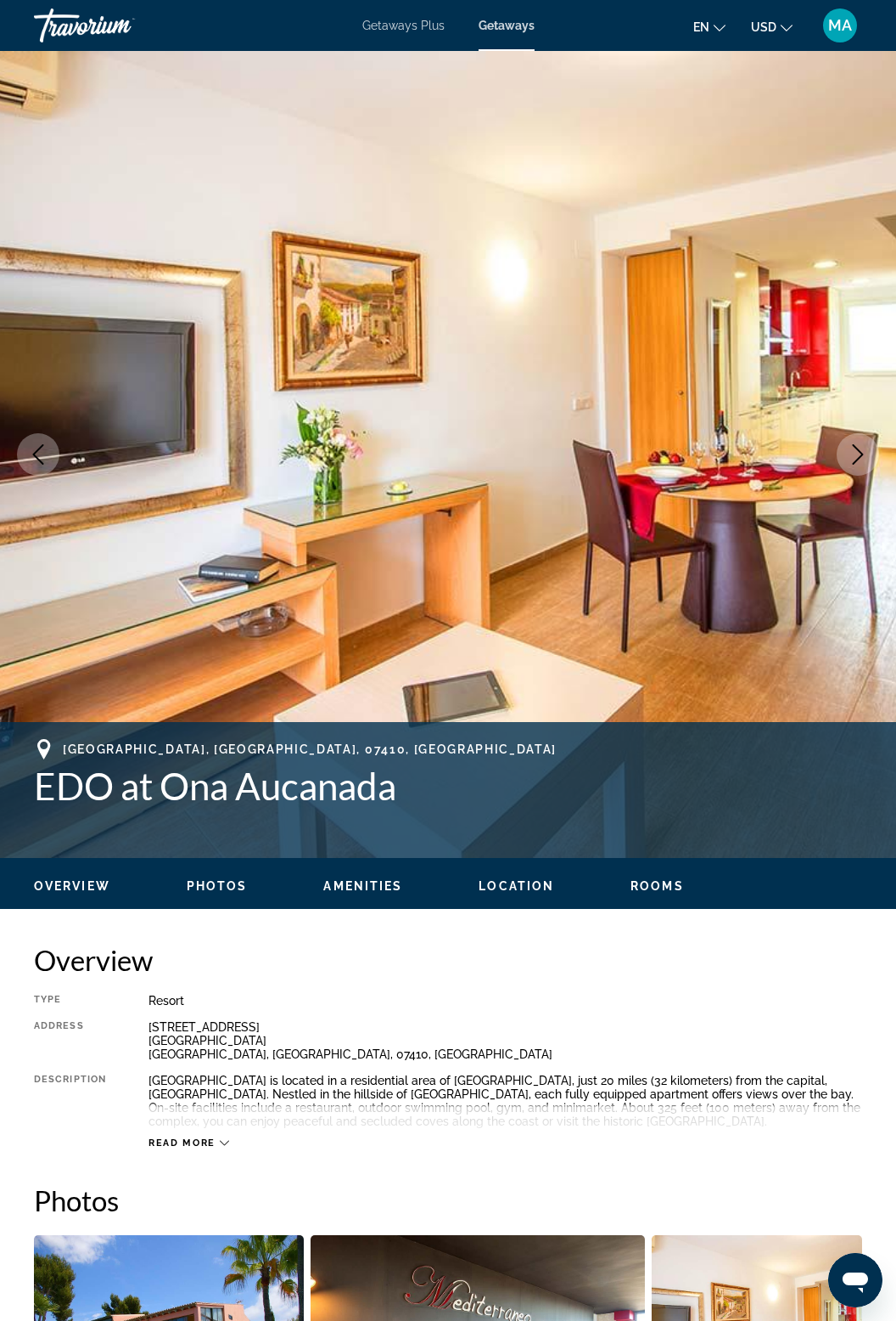
click at [864, 436] on button "Next image" at bounding box center [859, 455] width 43 height 43
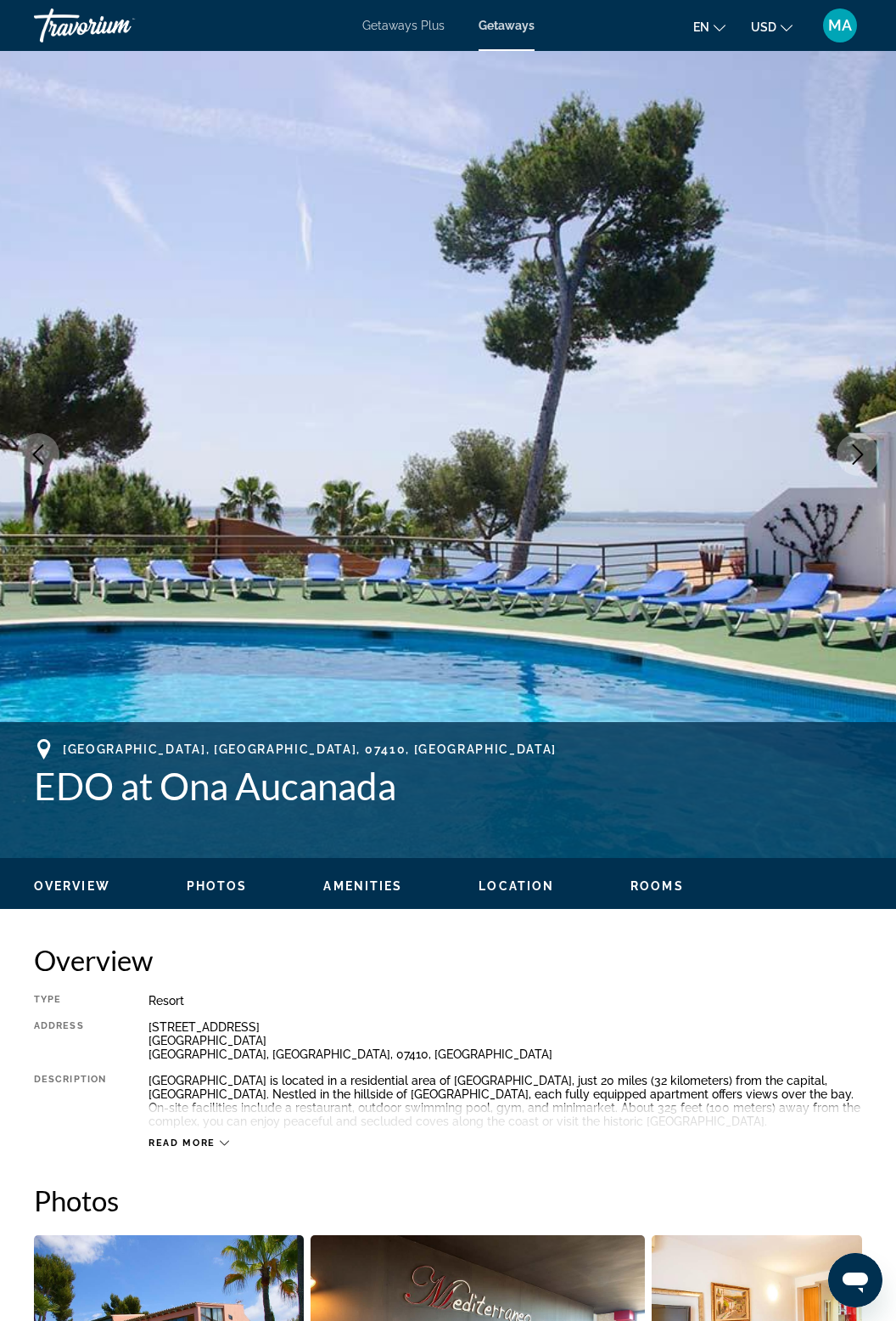
click at [868, 442] on button "Next image" at bounding box center [859, 455] width 43 height 43
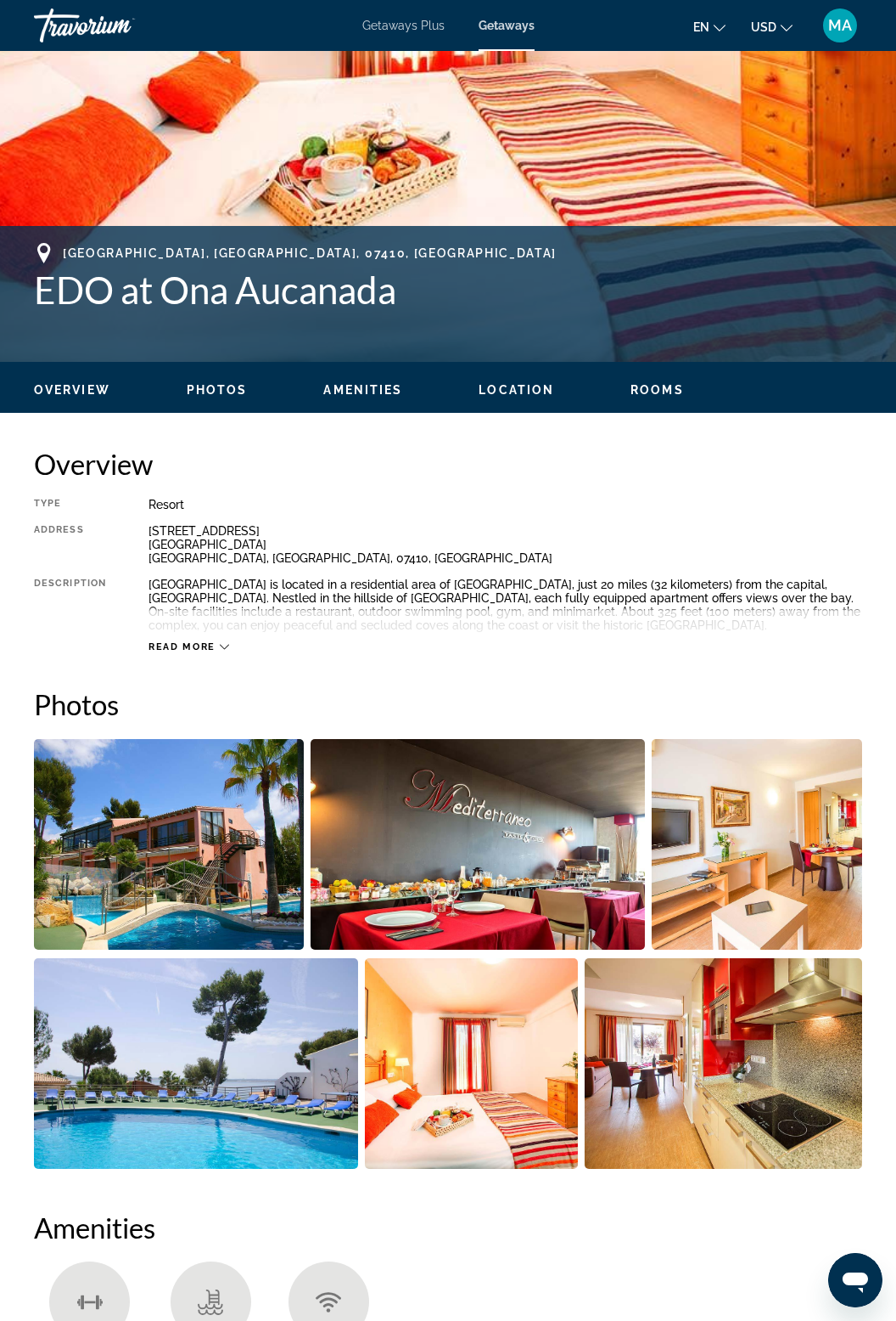
scroll to position [499, 0]
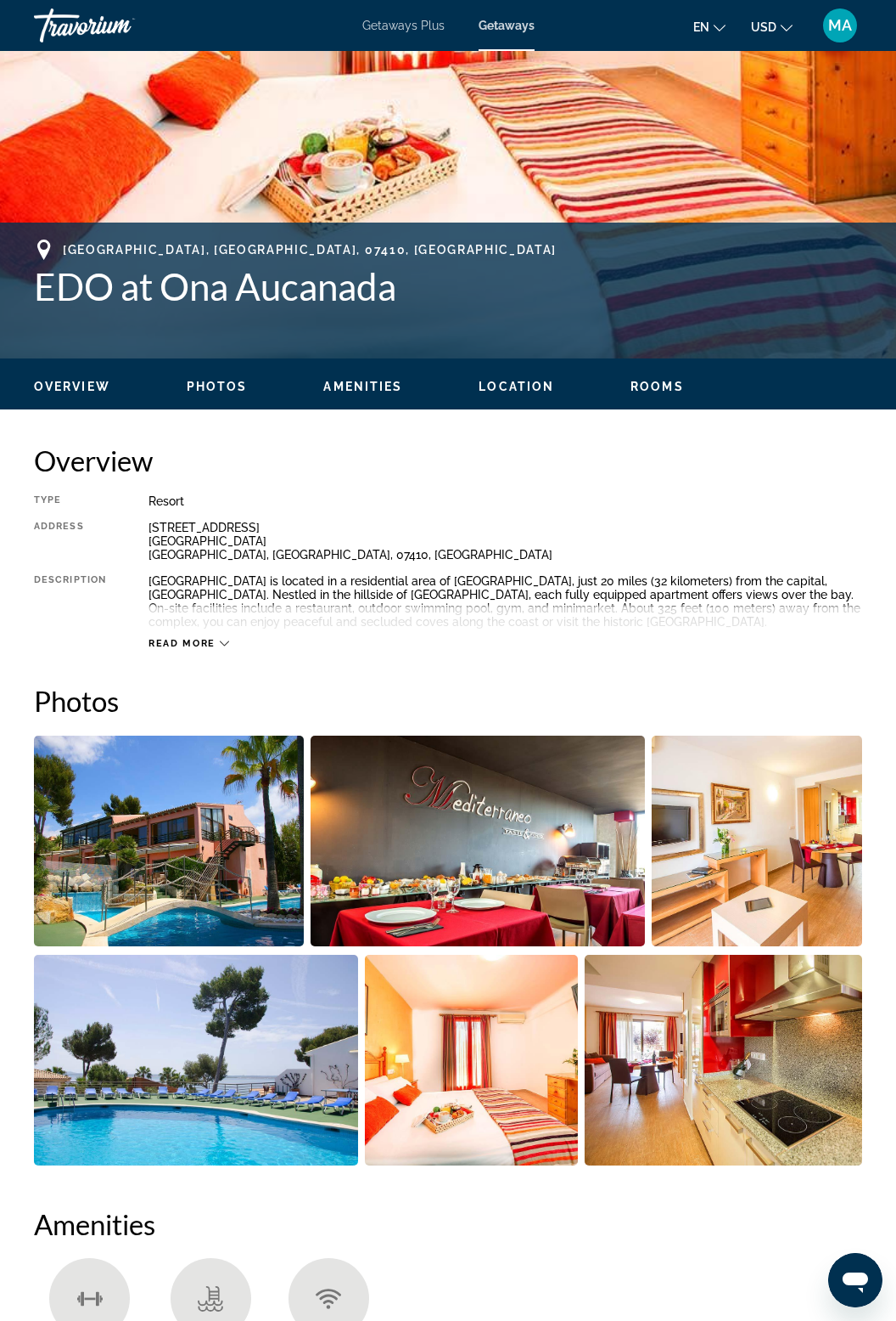
click at [208, 627] on div "Read more" at bounding box center [505, 626] width 714 height 46
click at [161, 639] on span "Read more" at bounding box center [182, 643] width 67 height 11
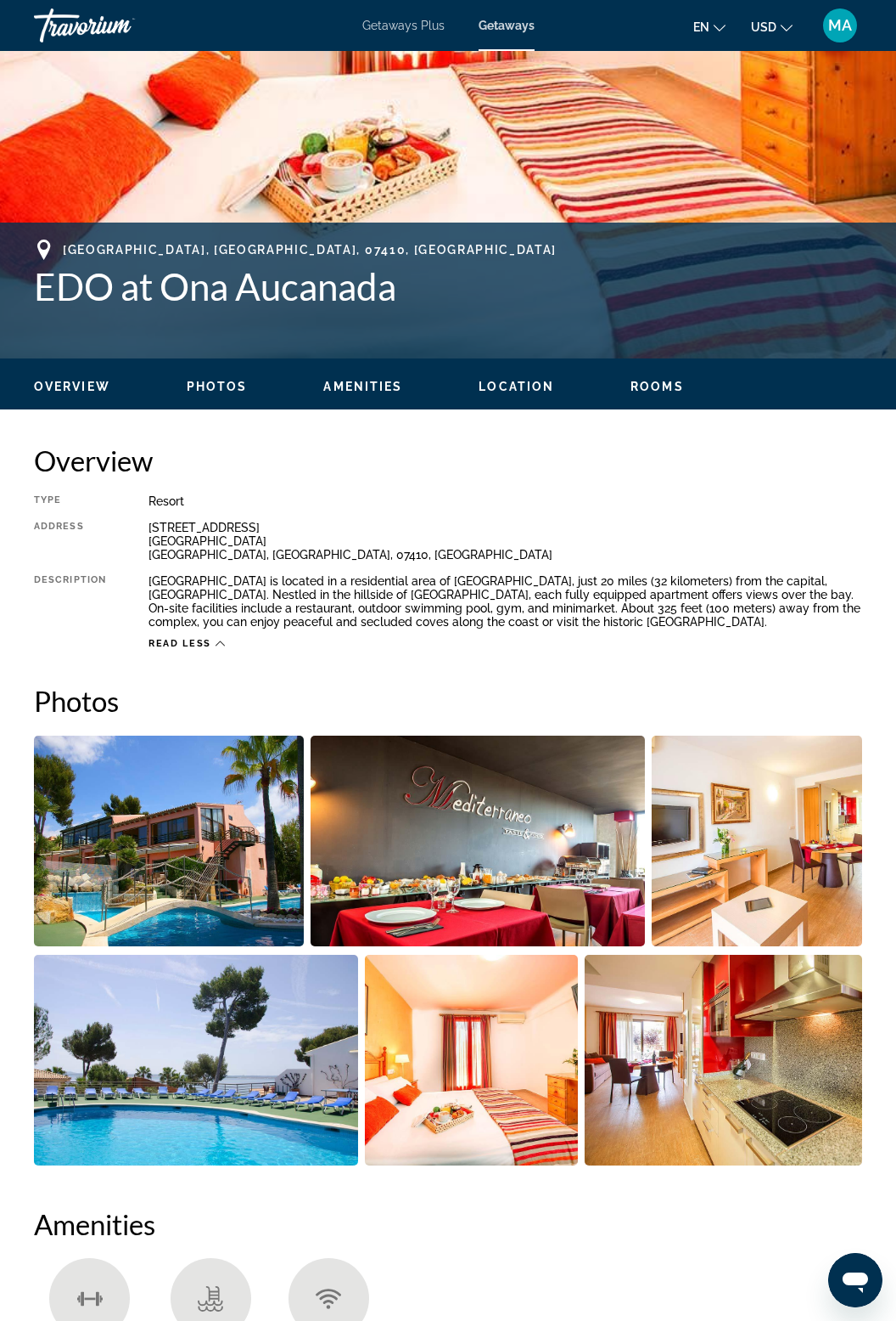
click at [187, 639] on span "Read less" at bounding box center [180, 643] width 63 height 11
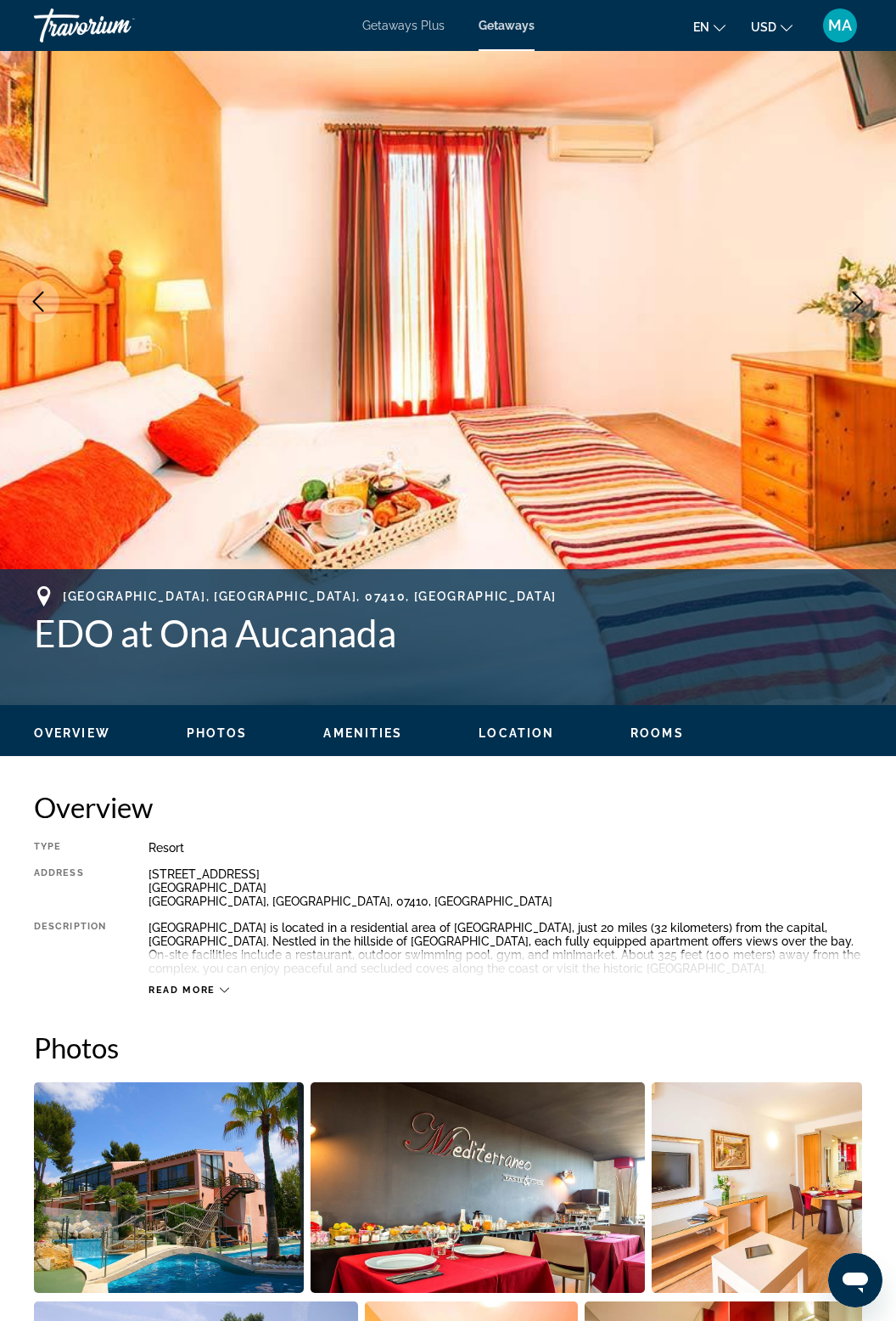
click at [864, 301] on icon "Next image" at bounding box center [858, 301] width 20 height 20
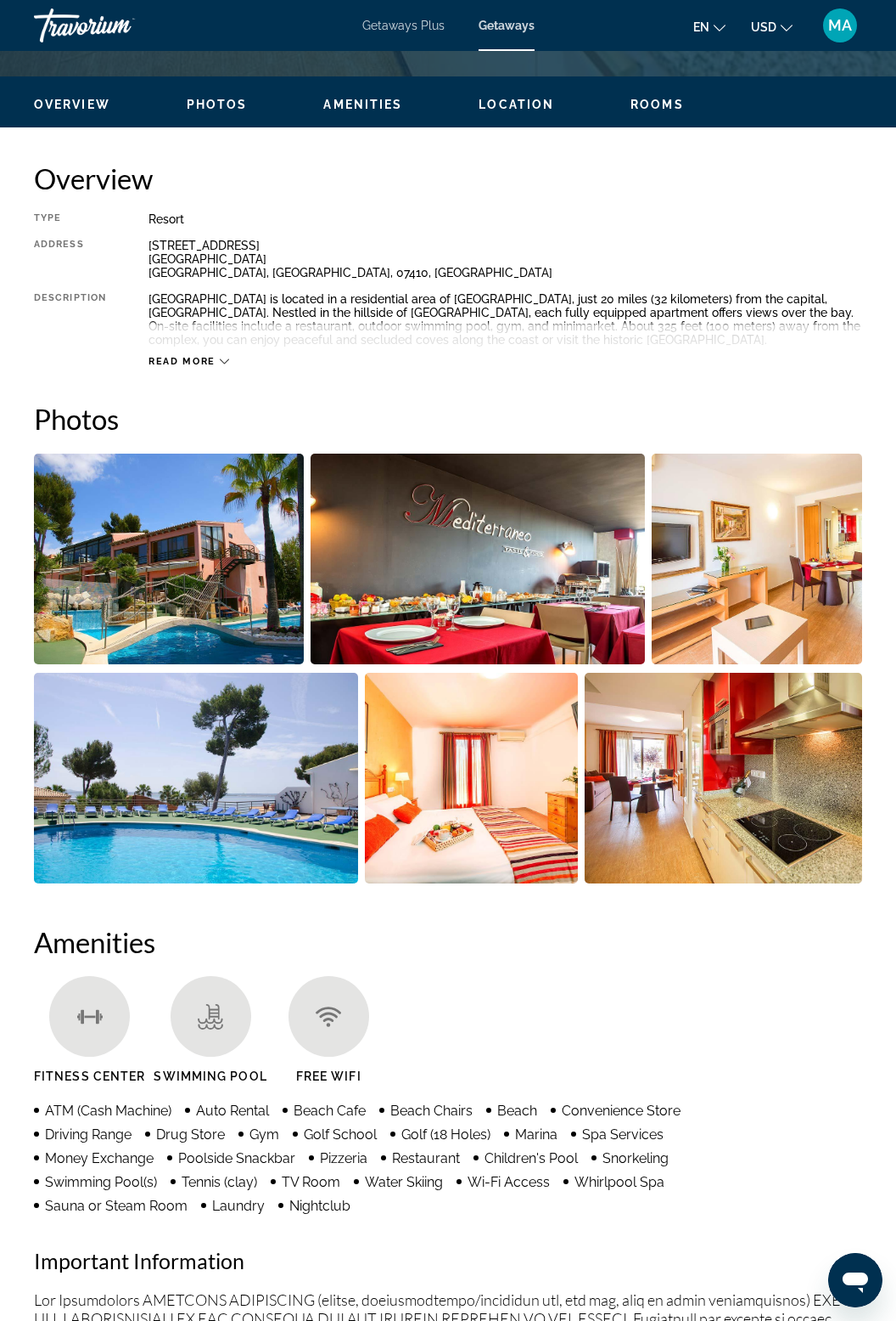
scroll to position [796, 0]
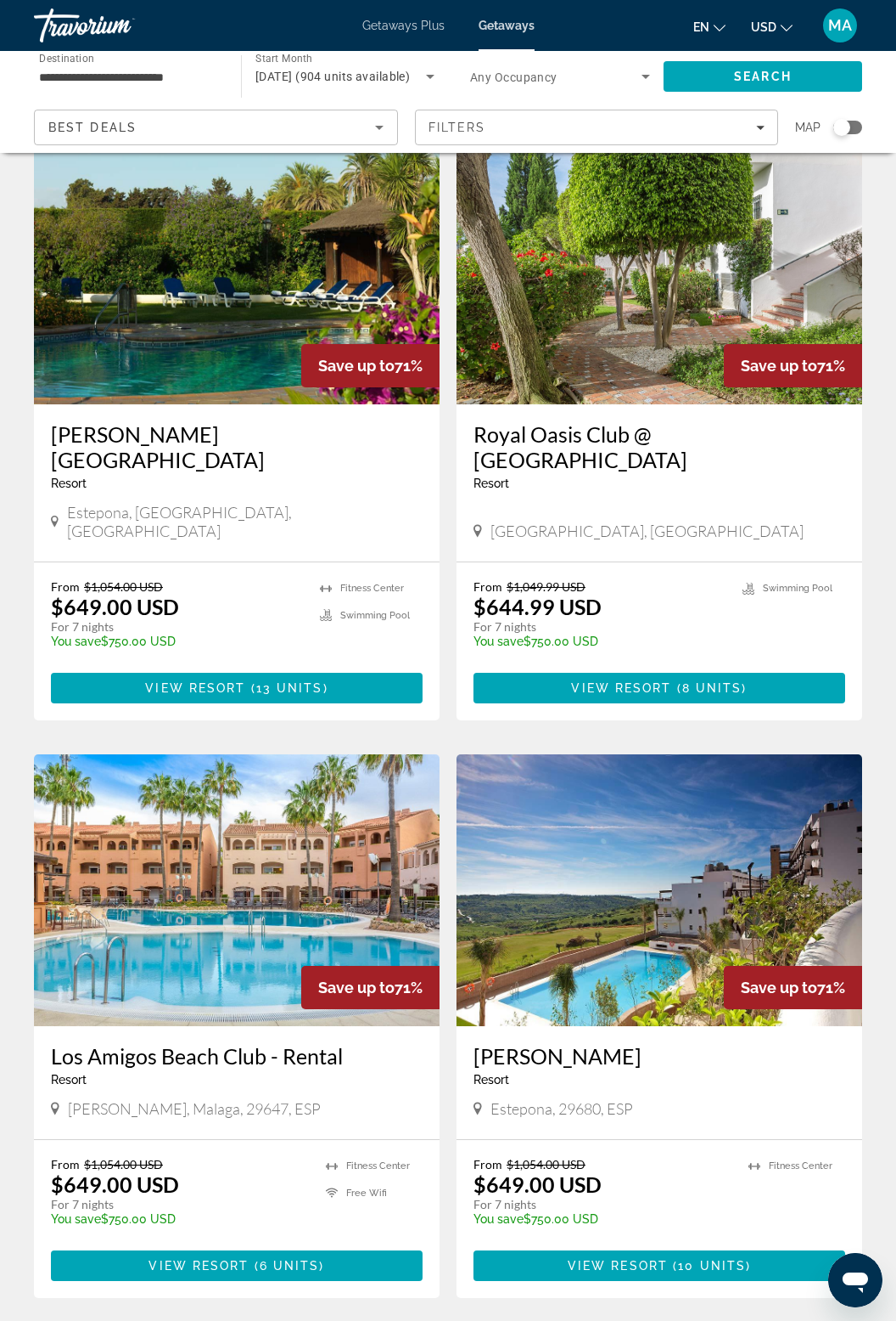
scroll to position [2569, 0]
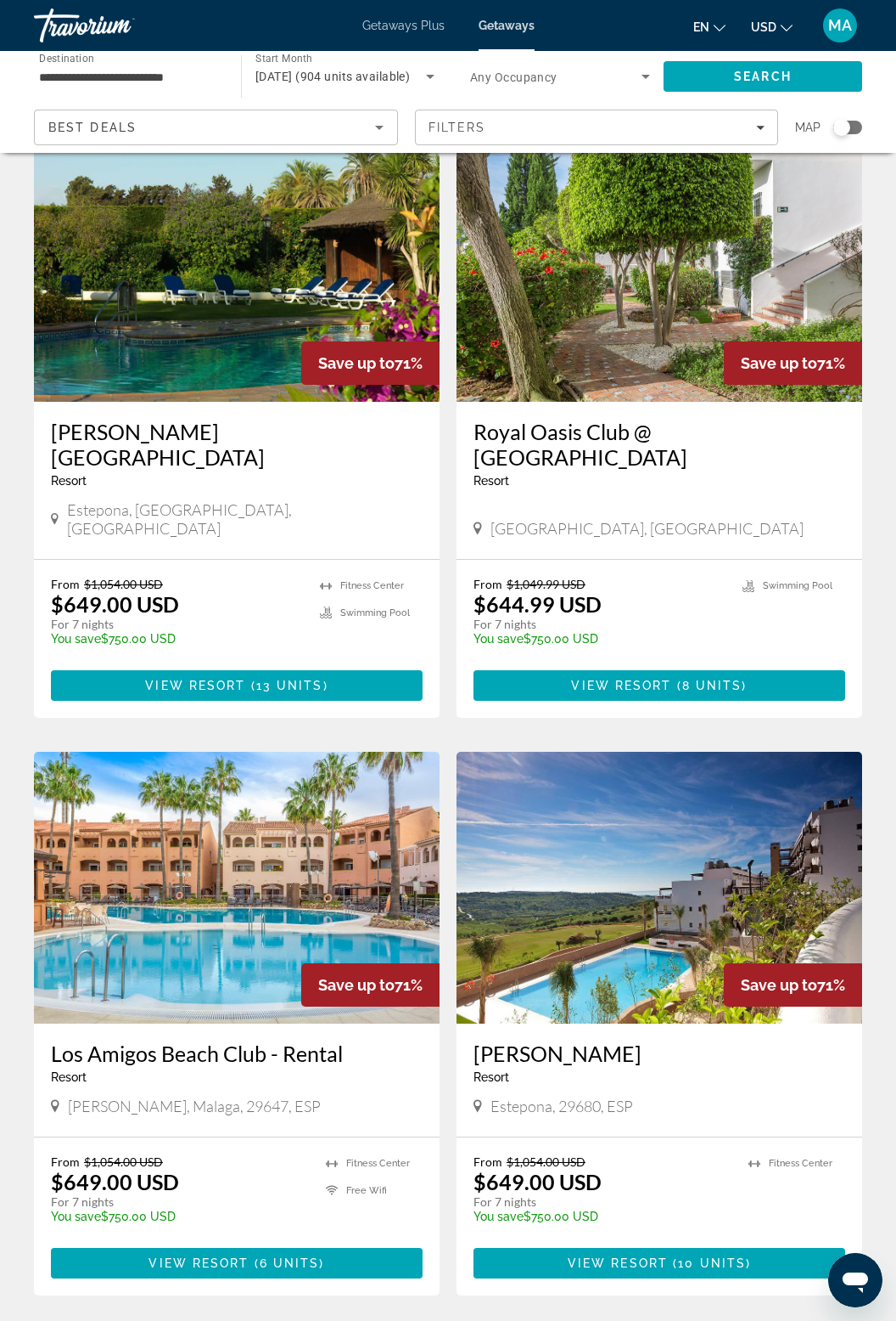
click at [521, 1320] on link "page 6" at bounding box center [507, 1346] width 29 height 29
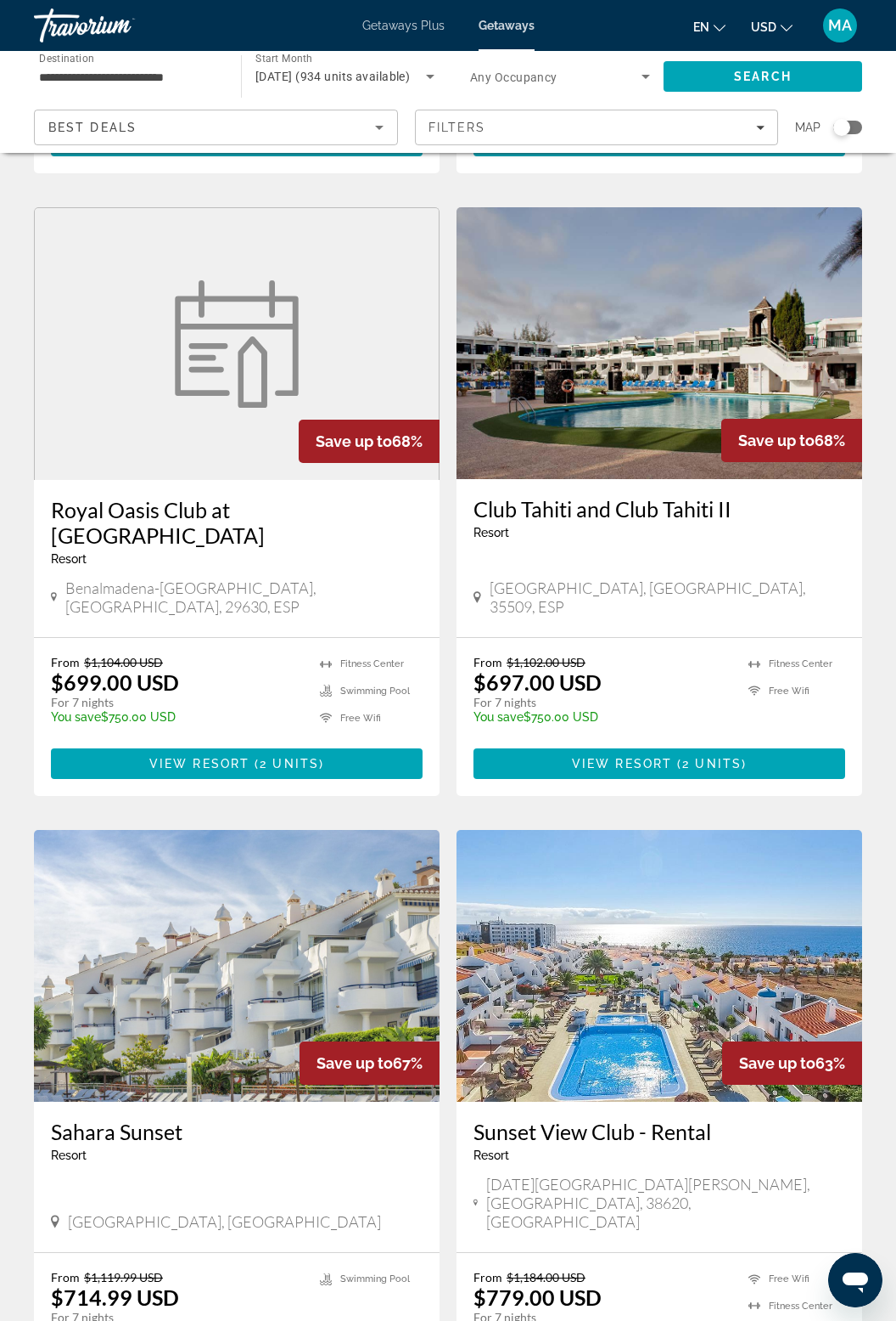
scroll to position [2651, 0]
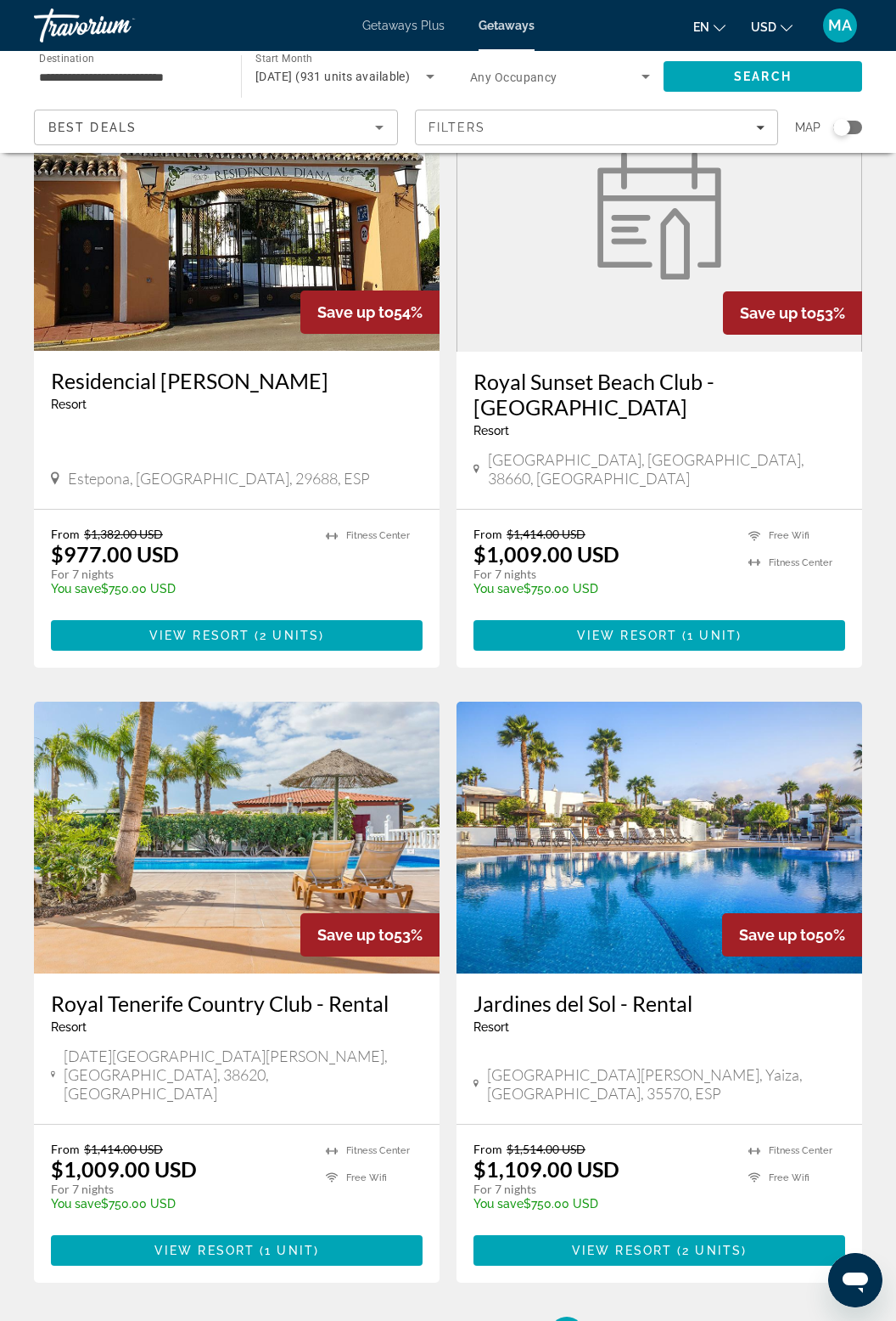
scroll to position [2602, 0]
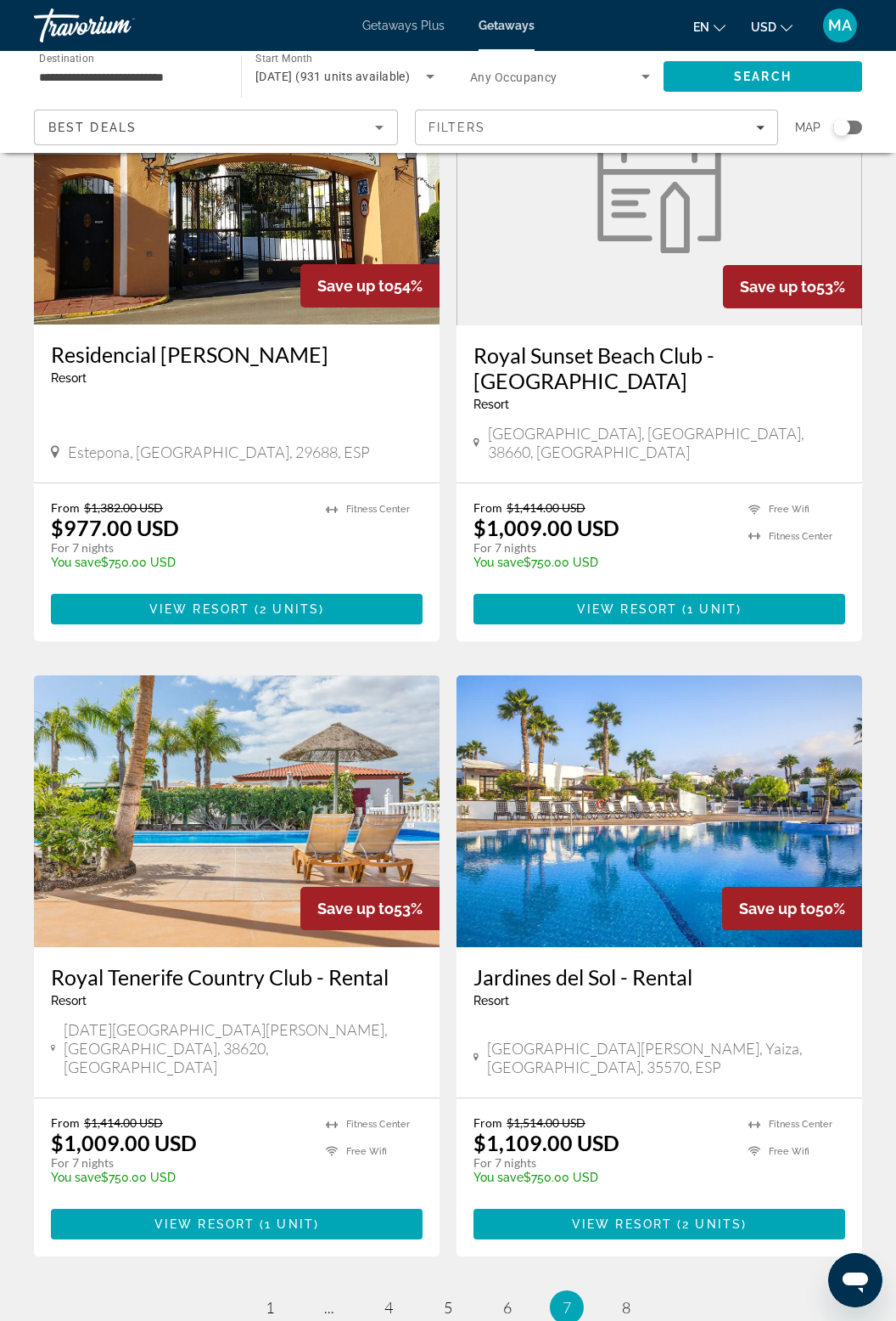
click at [639, 1290] on ul "7 / 8 page 1 page ... page 4 page 5 page 6 You're on page 7 page 8" at bounding box center [448, 1307] width 828 height 34
click at [634, 1293] on link "page 8" at bounding box center [626, 1307] width 29 height 29
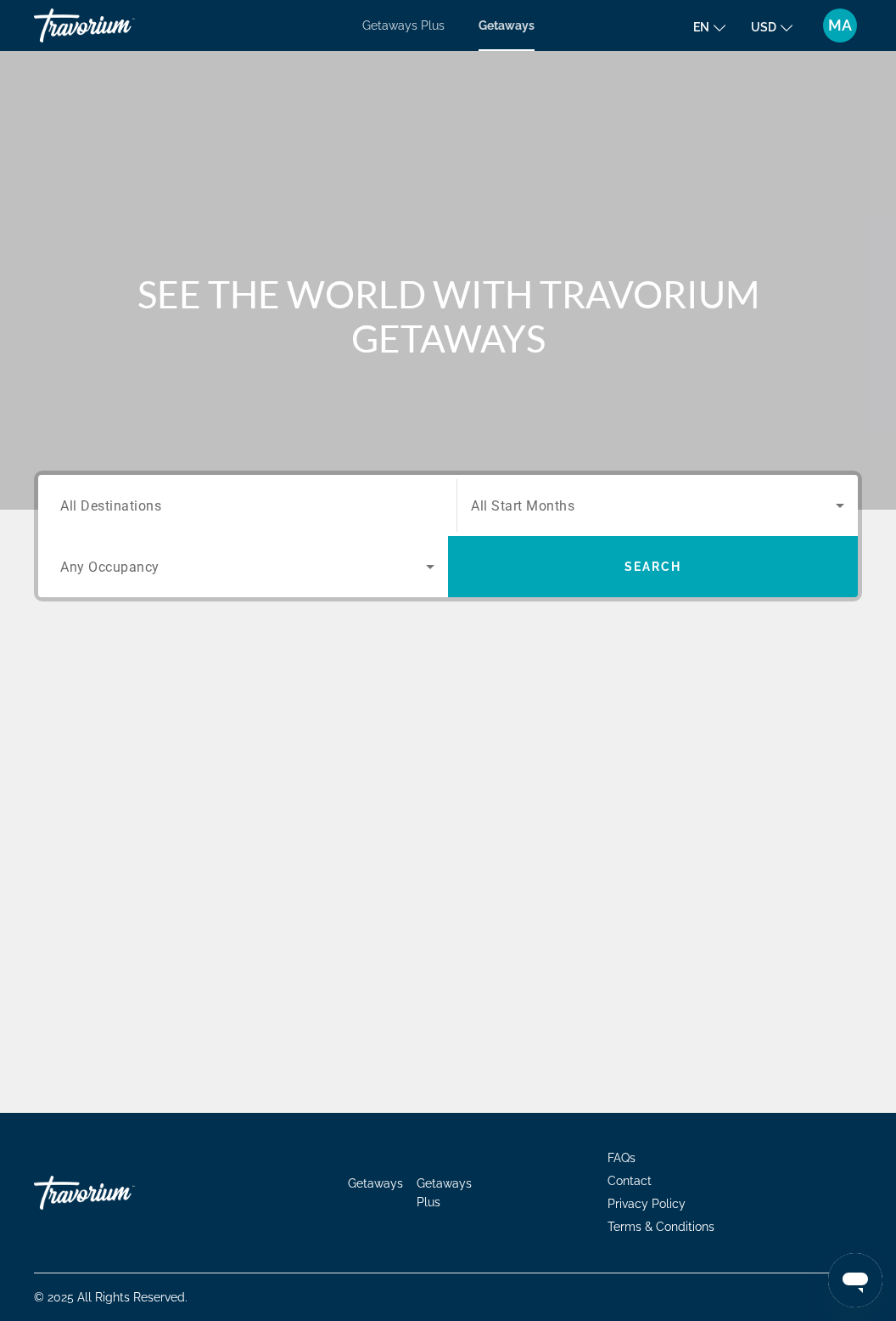
click at [387, 20] on span "Getaways Plus" at bounding box center [403, 25] width 83 height 13
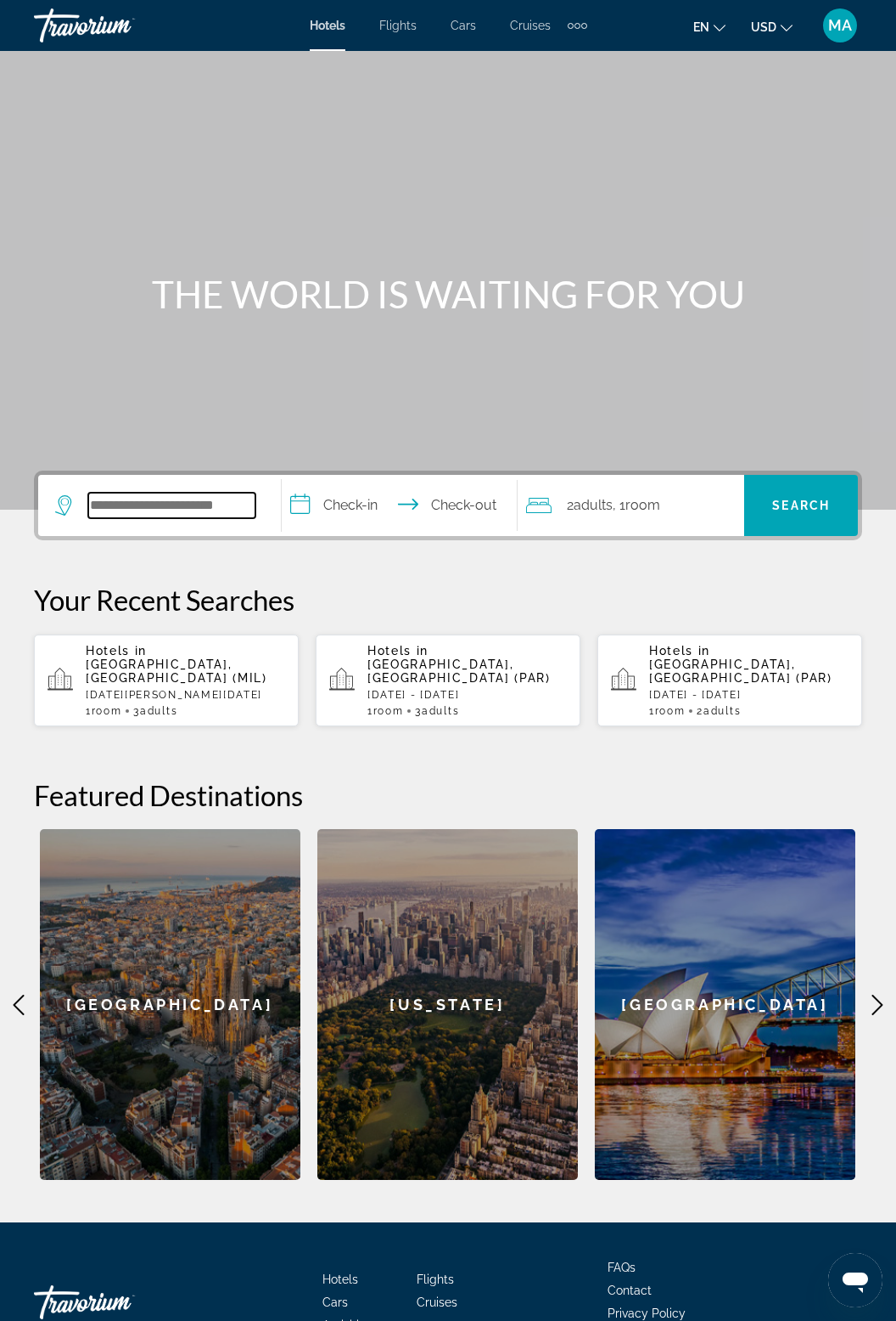
click at [205, 507] on input "Search hotel destination" at bounding box center [172, 505] width 167 height 26
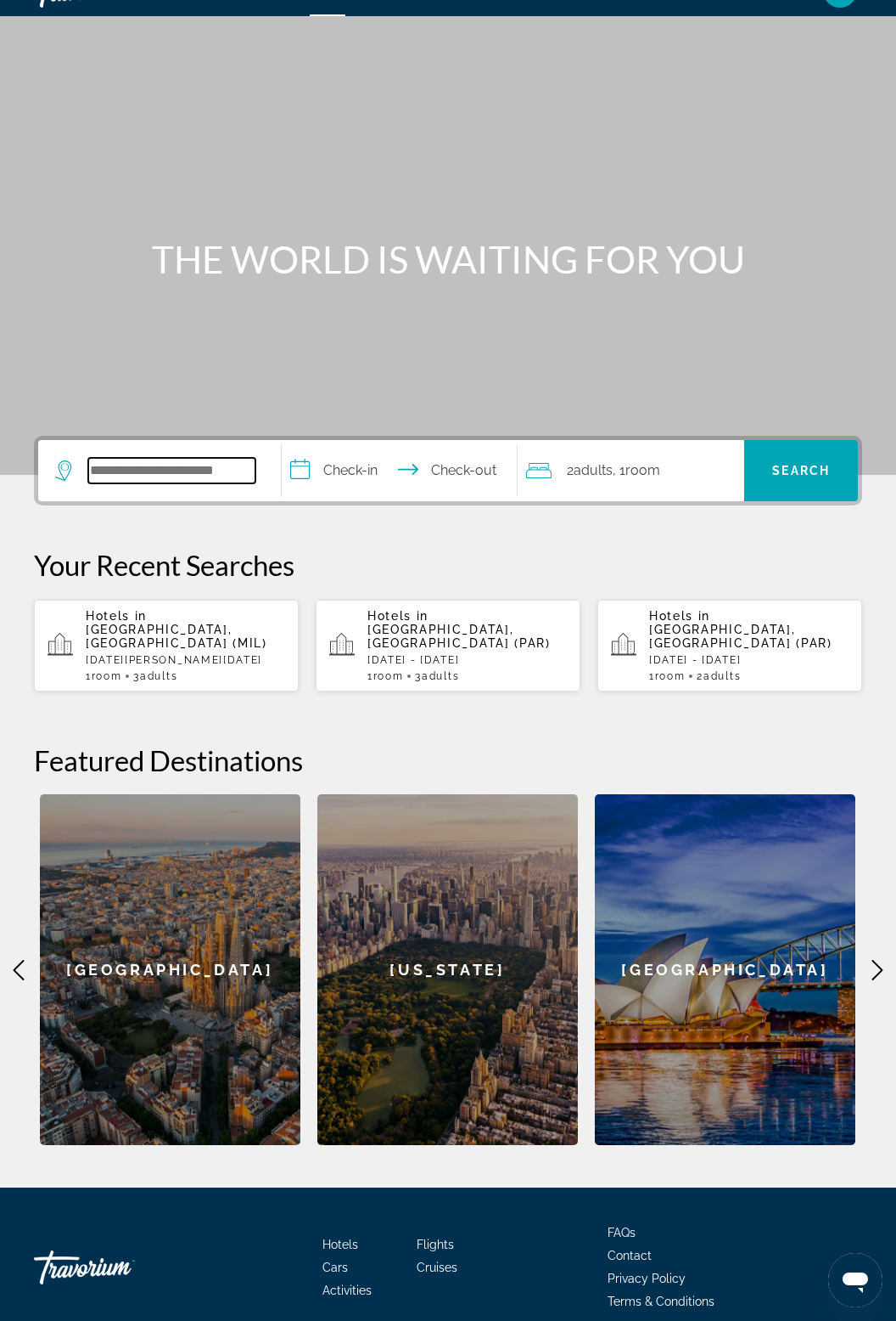
scroll to position [80, 0]
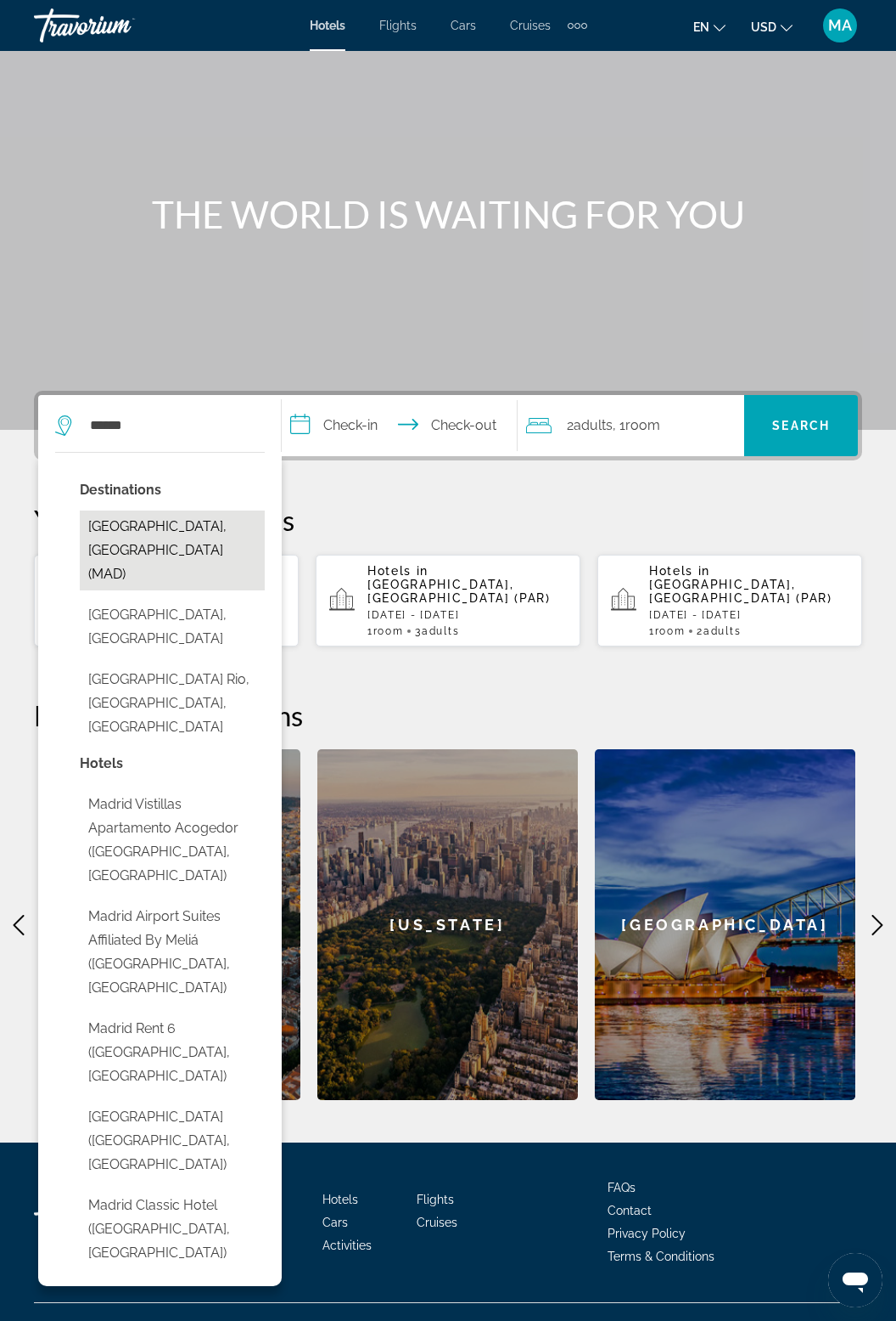
click at [191, 516] on button "Madrid, Spain (MAD)" at bounding box center [173, 550] width 185 height 80
type input "**********"
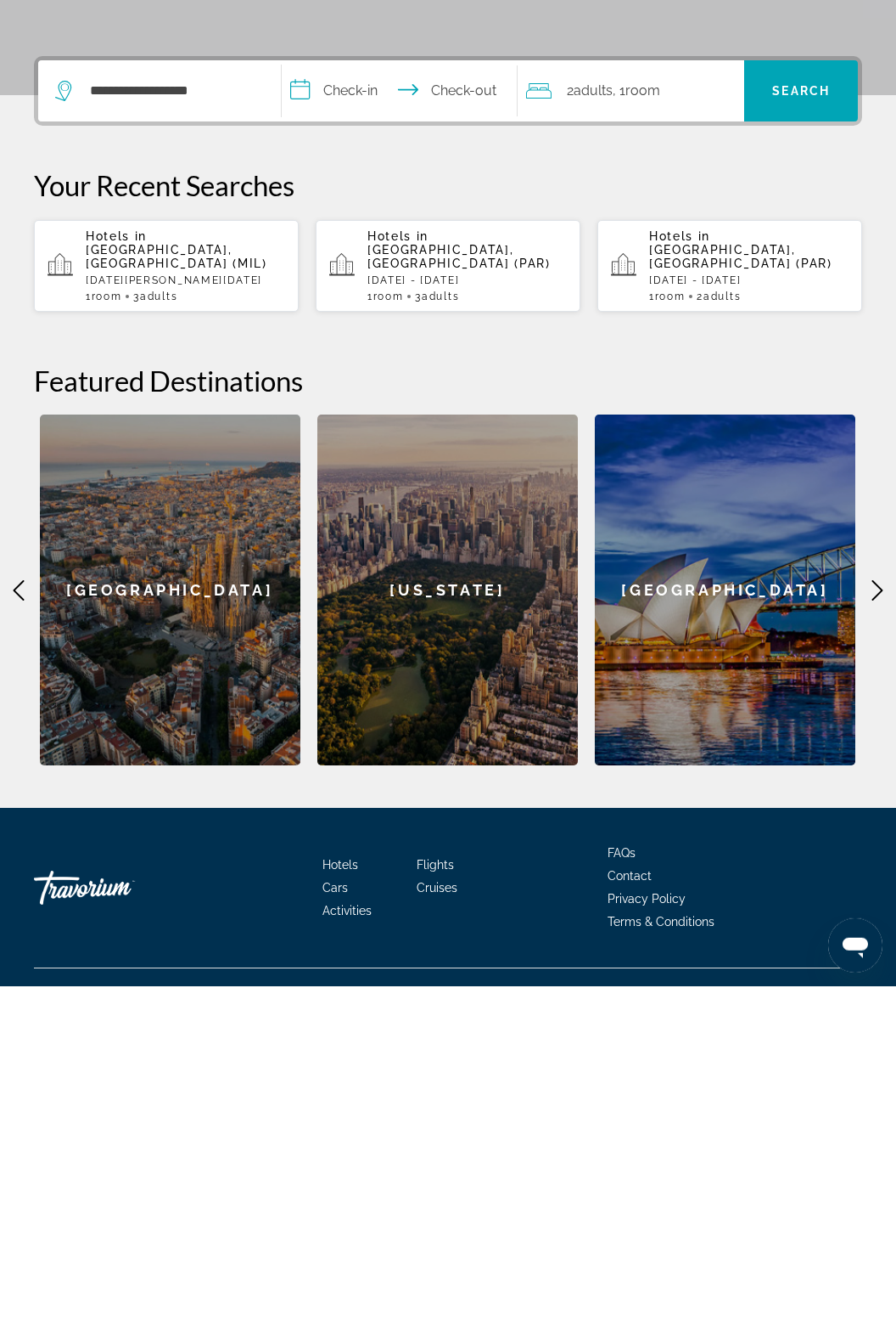
click at [378, 428] on input "**********" at bounding box center [403, 428] width 242 height 66
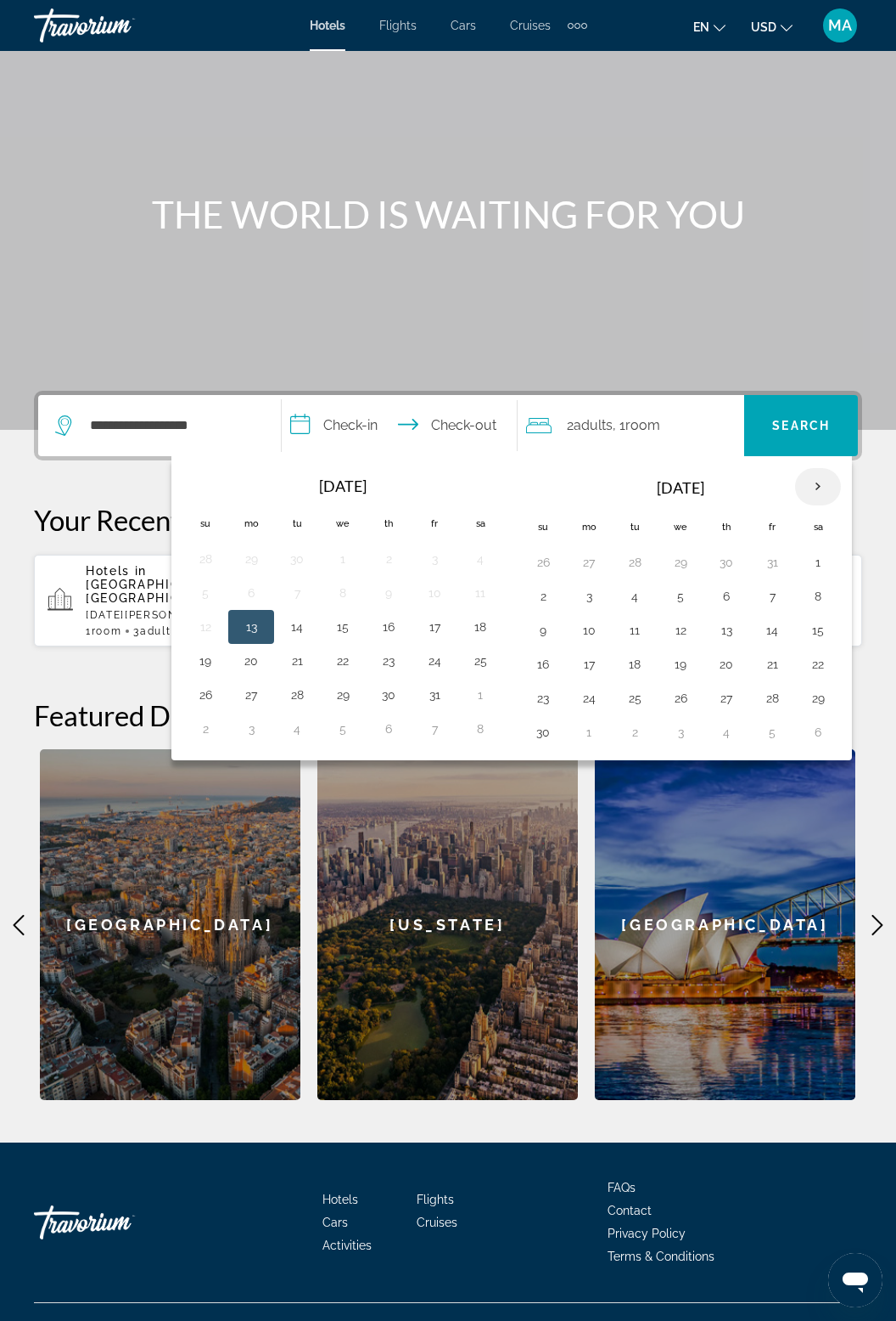
click at [802, 485] on th "Next month" at bounding box center [819, 487] width 46 height 37
click at [770, 656] on button "26" at bounding box center [772, 664] width 28 height 24
click at [587, 692] on button "29" at bounding box center [589, 698] width 28 height 24
type input "**********"
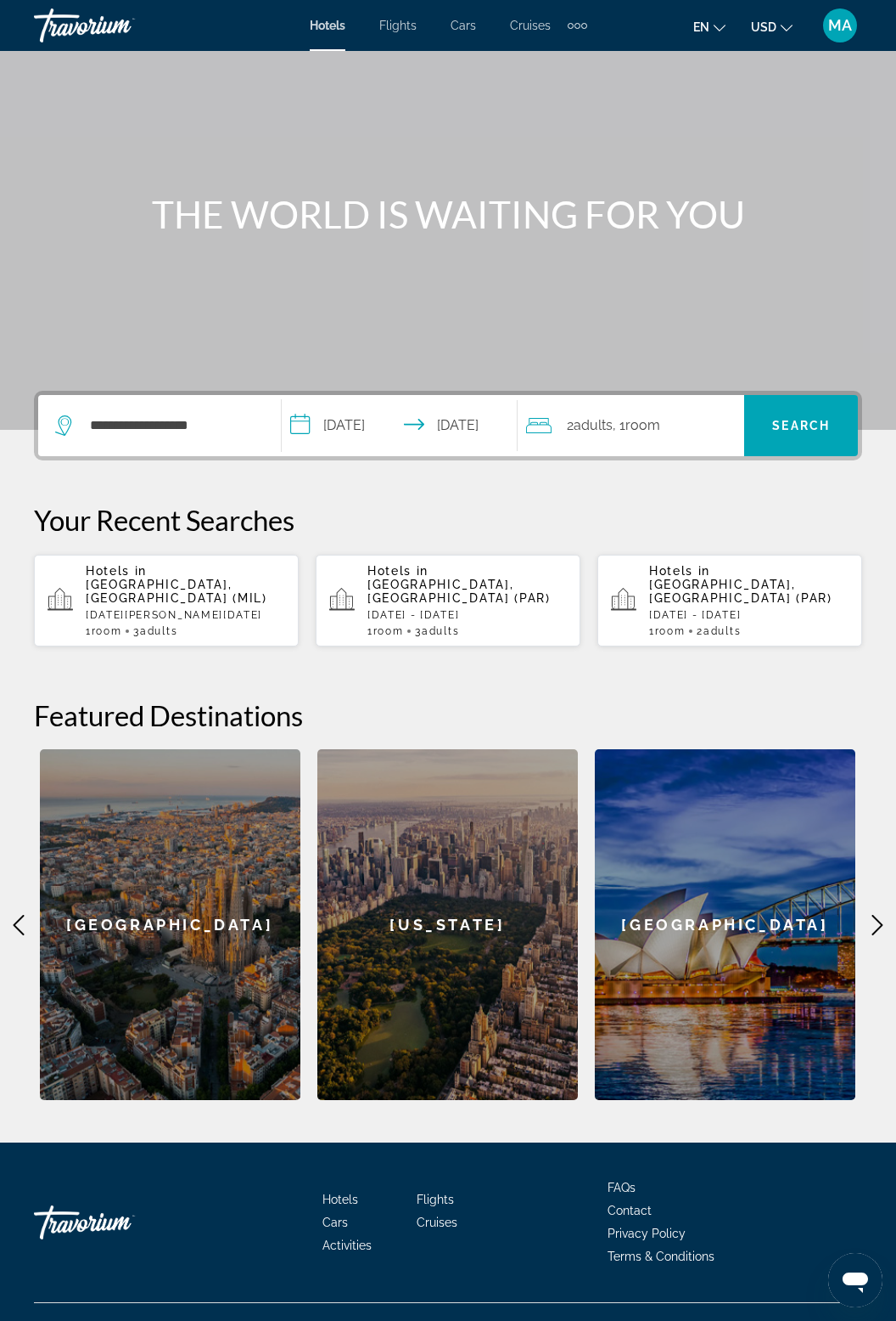
click at [642, 431] on span "Room" at bounding box center [642, 425] width 35 height 16
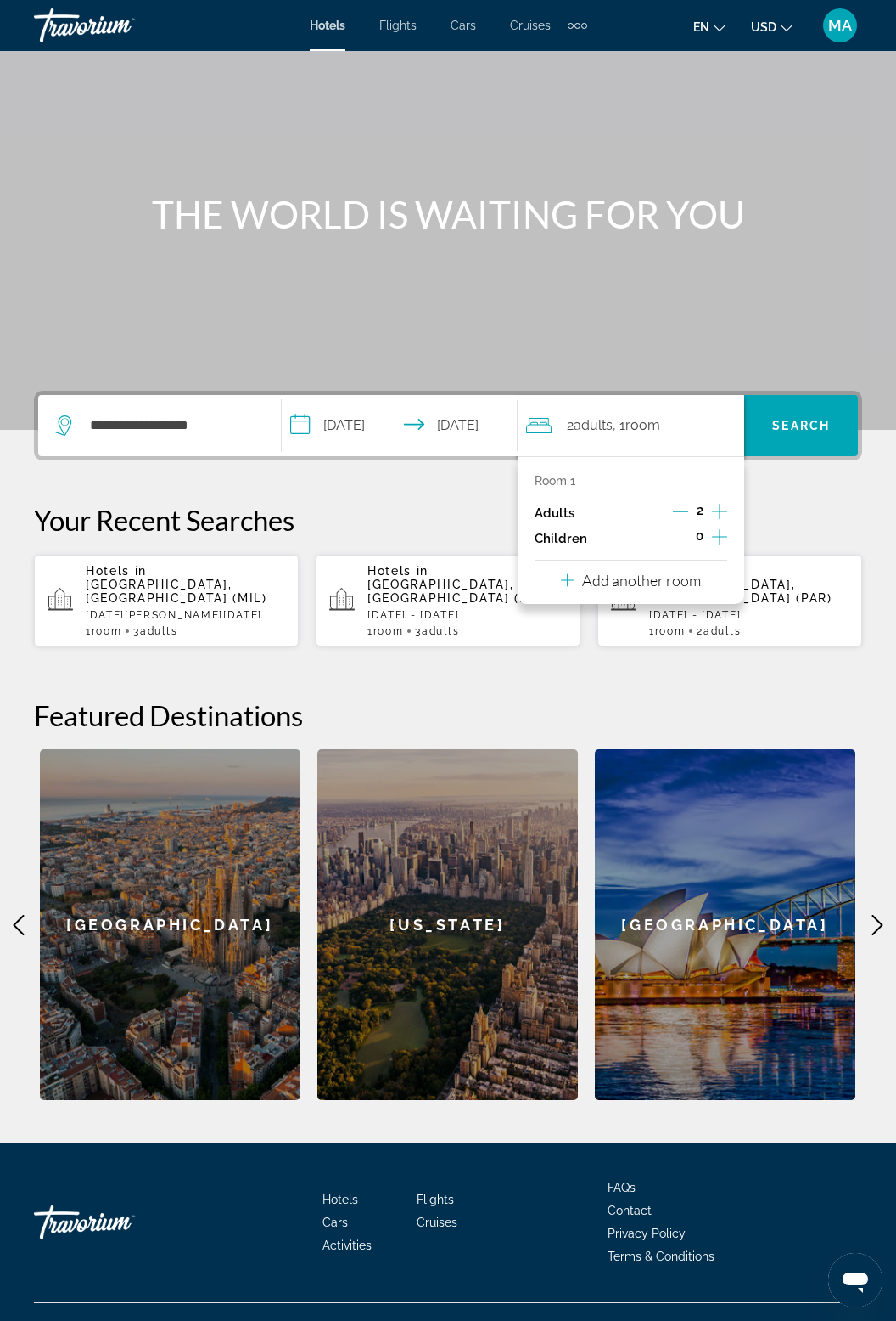
click at [722, 506] on icon "Increment adults" at bounding box center [719, 511] width 15 height 20
click at [815, 425] on span "Search" at bounding box center [801, 425] width 58 height 13
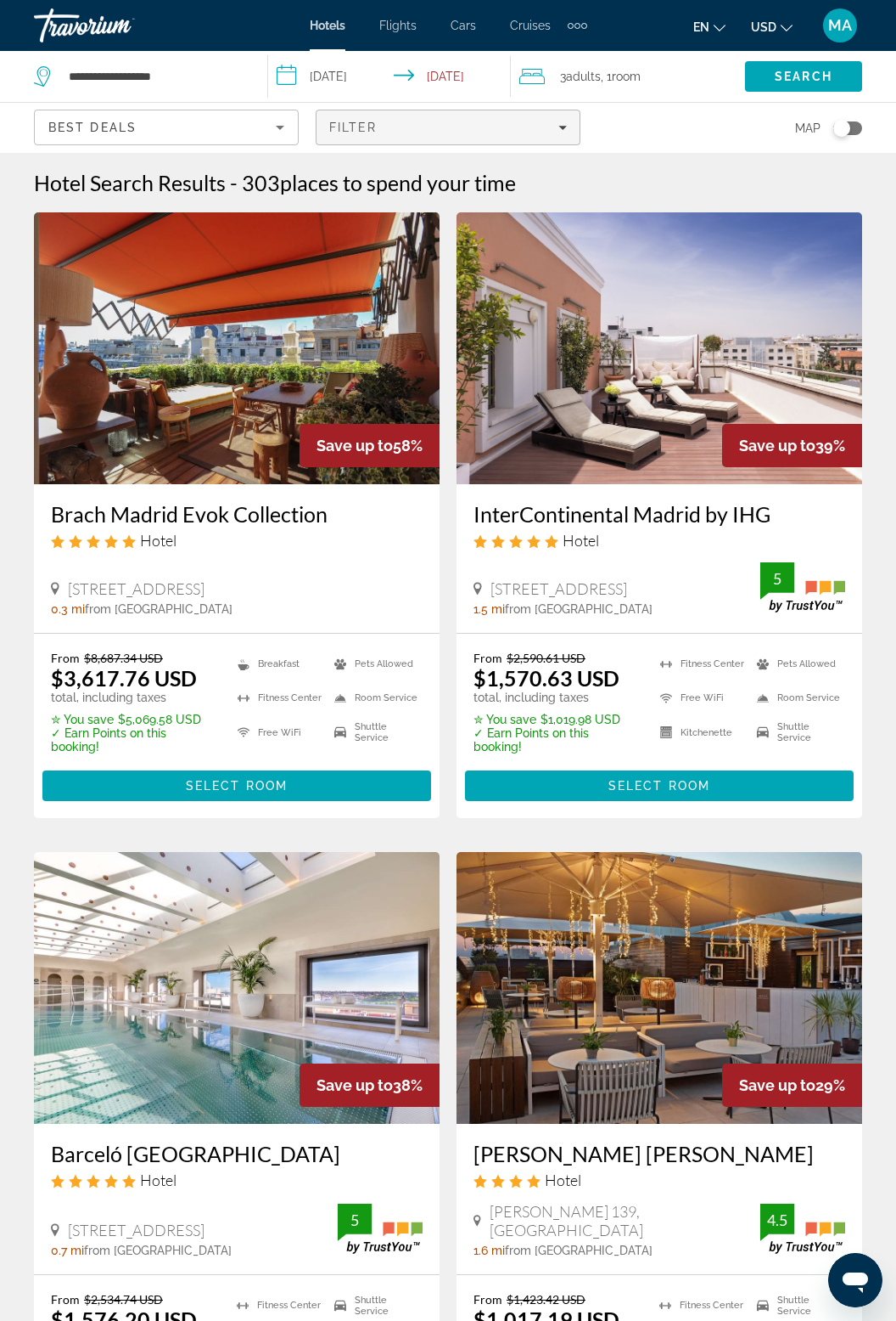
click at [546, 134] on div "Filter" at bounding box center [448, 126] width 238 height 13
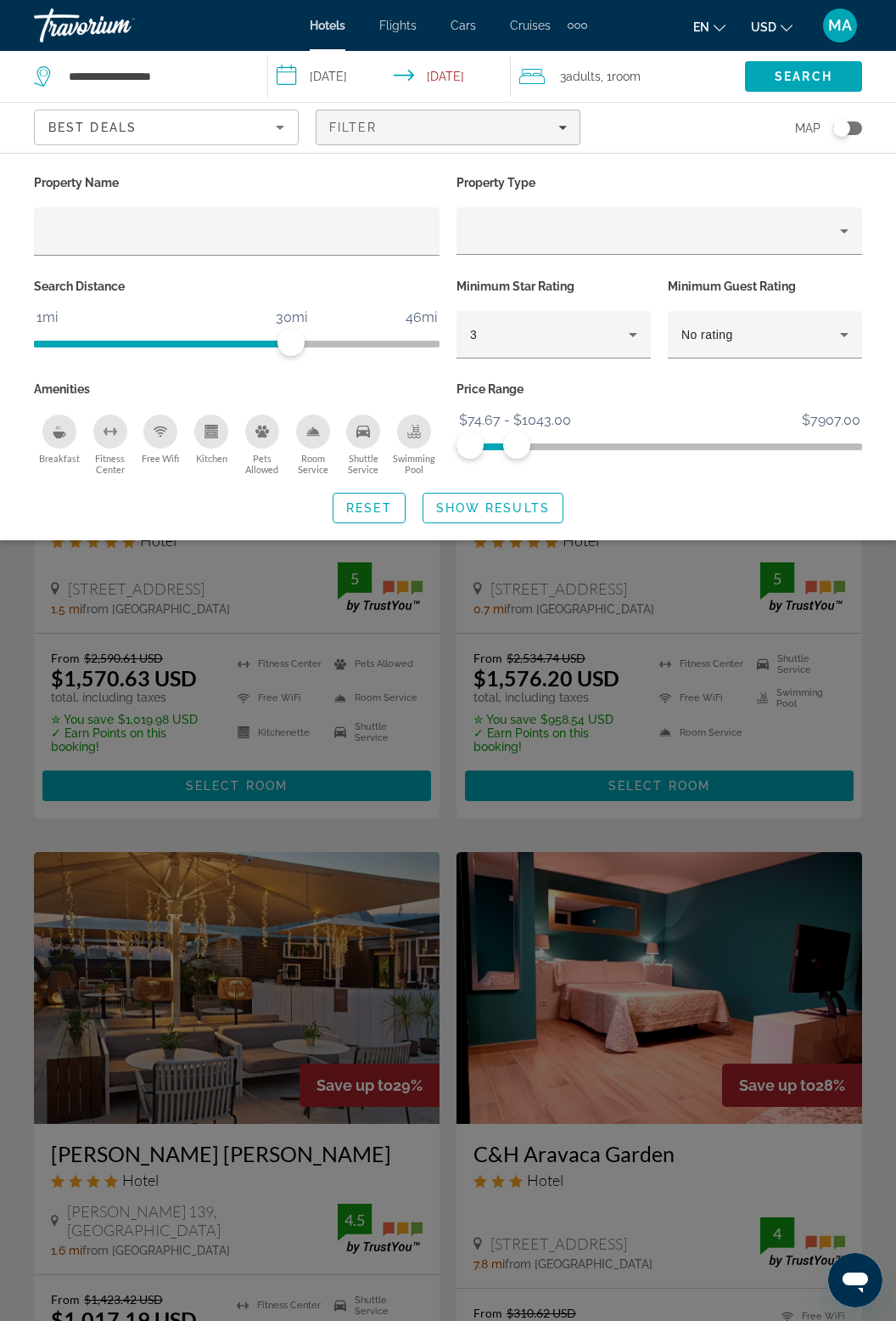
click at [505, 534] on div "Property Name Property Type Search Distance 1mi 46mi 30mi Minimum Star Rating 3…" at bounding box center [448, 346] width 896 height 387
click at [508, 504] on span "Show Results" at bounding box center [493, 507] width 114 height 13
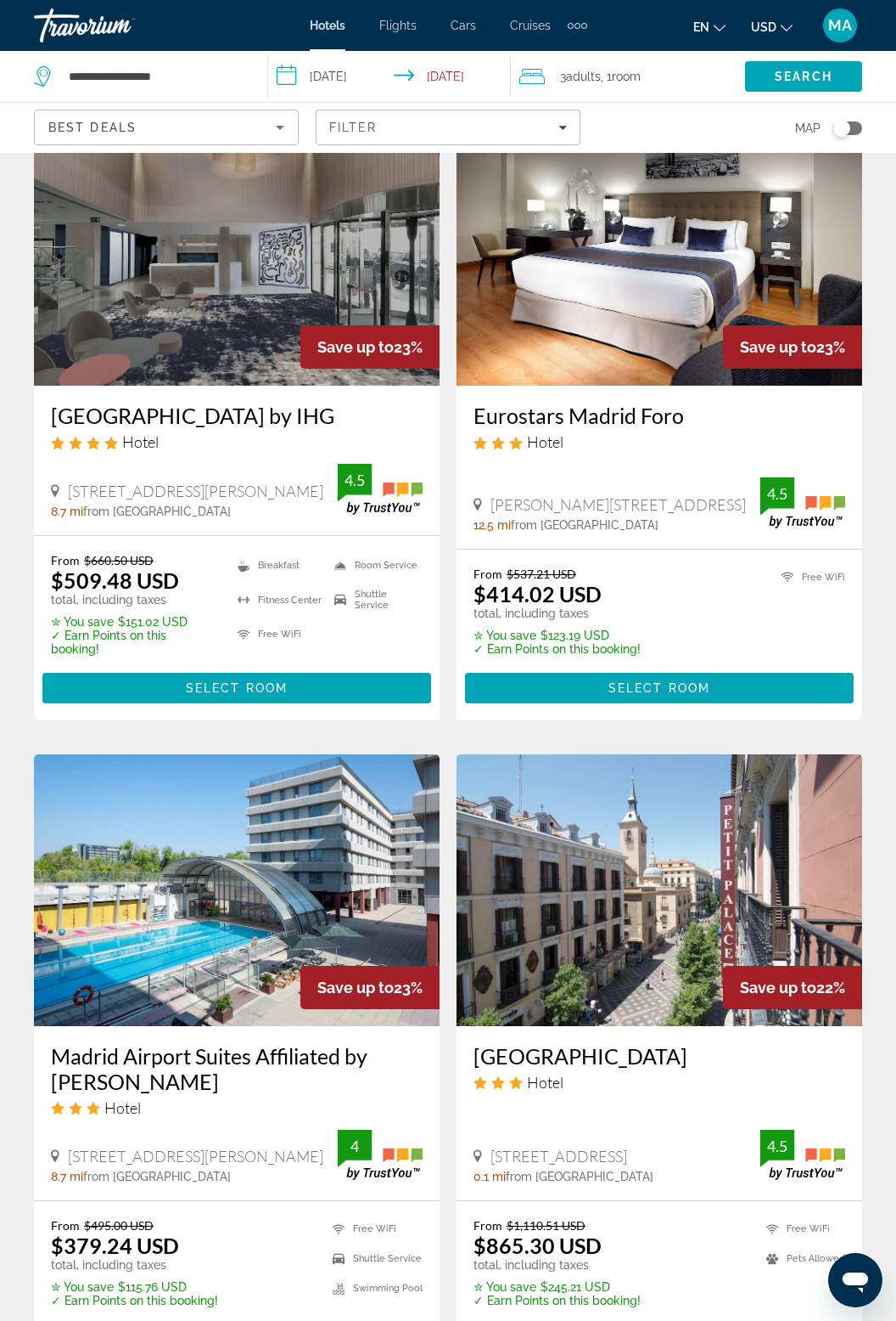
scroll to position [2920, 0]
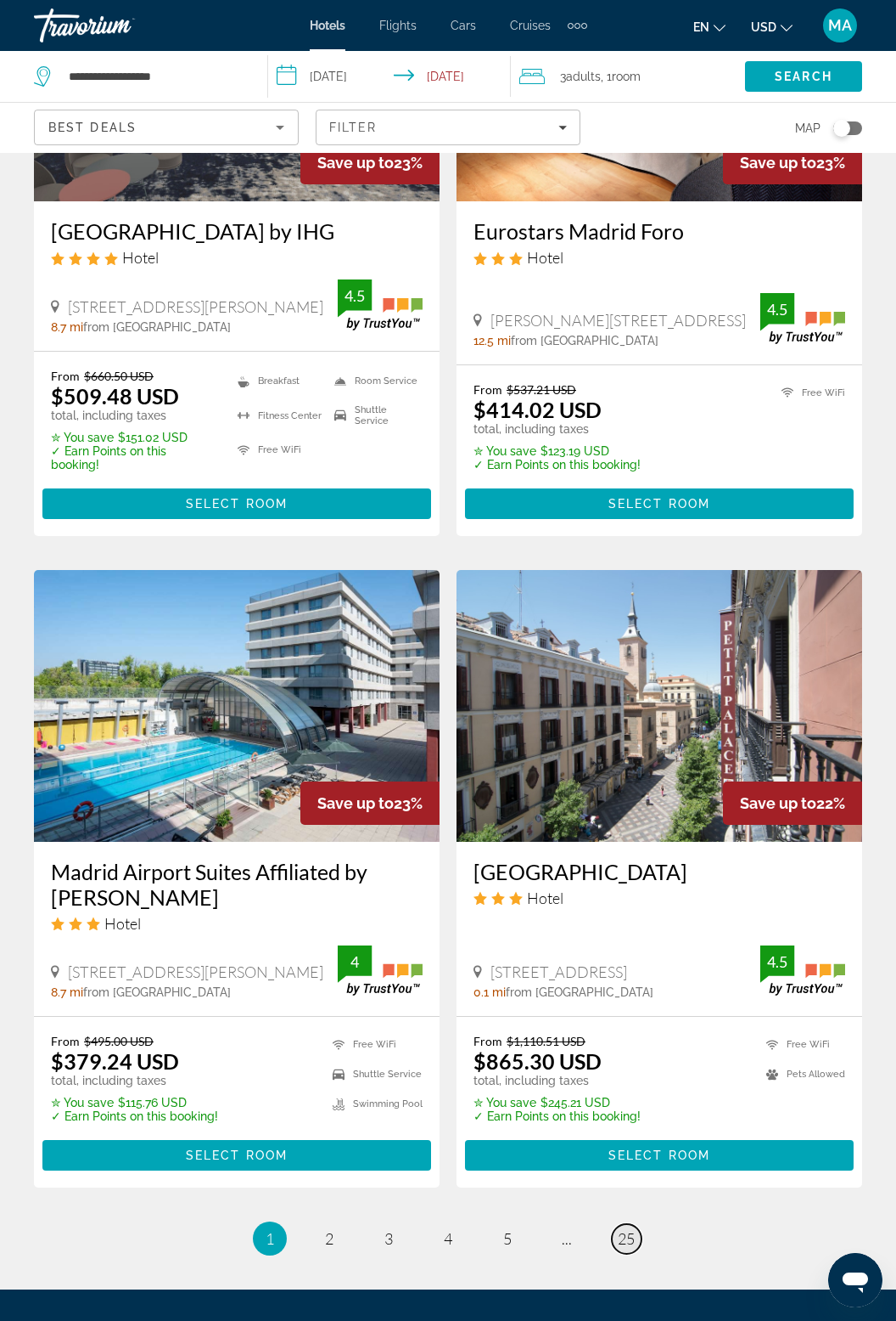
click at [627, 1228] on span "25" at bounding box center [626, 1237] width 17 height 19
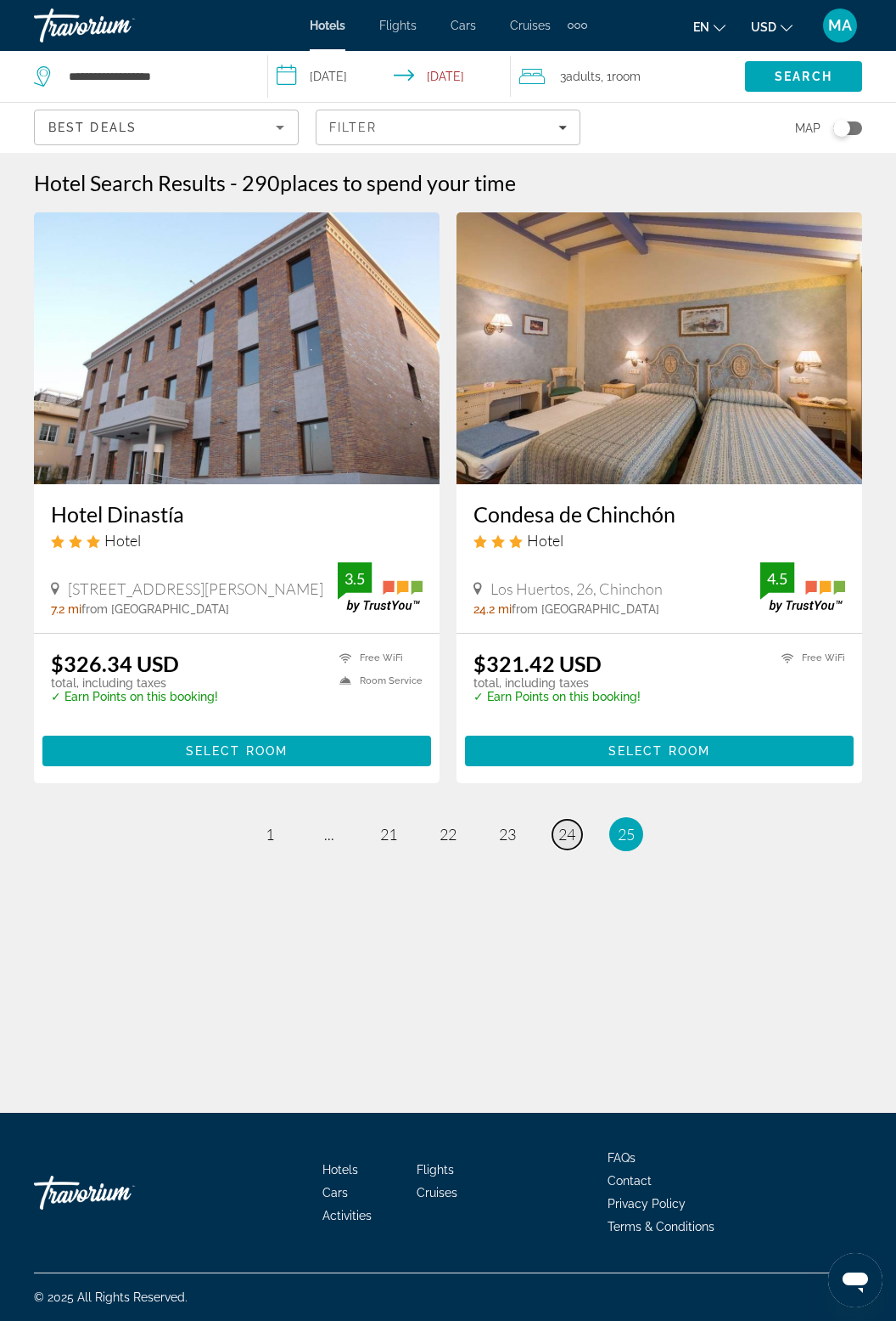
click at [579, 833] on link "page 24" at bounding box center [567, 834] width 29 height 29
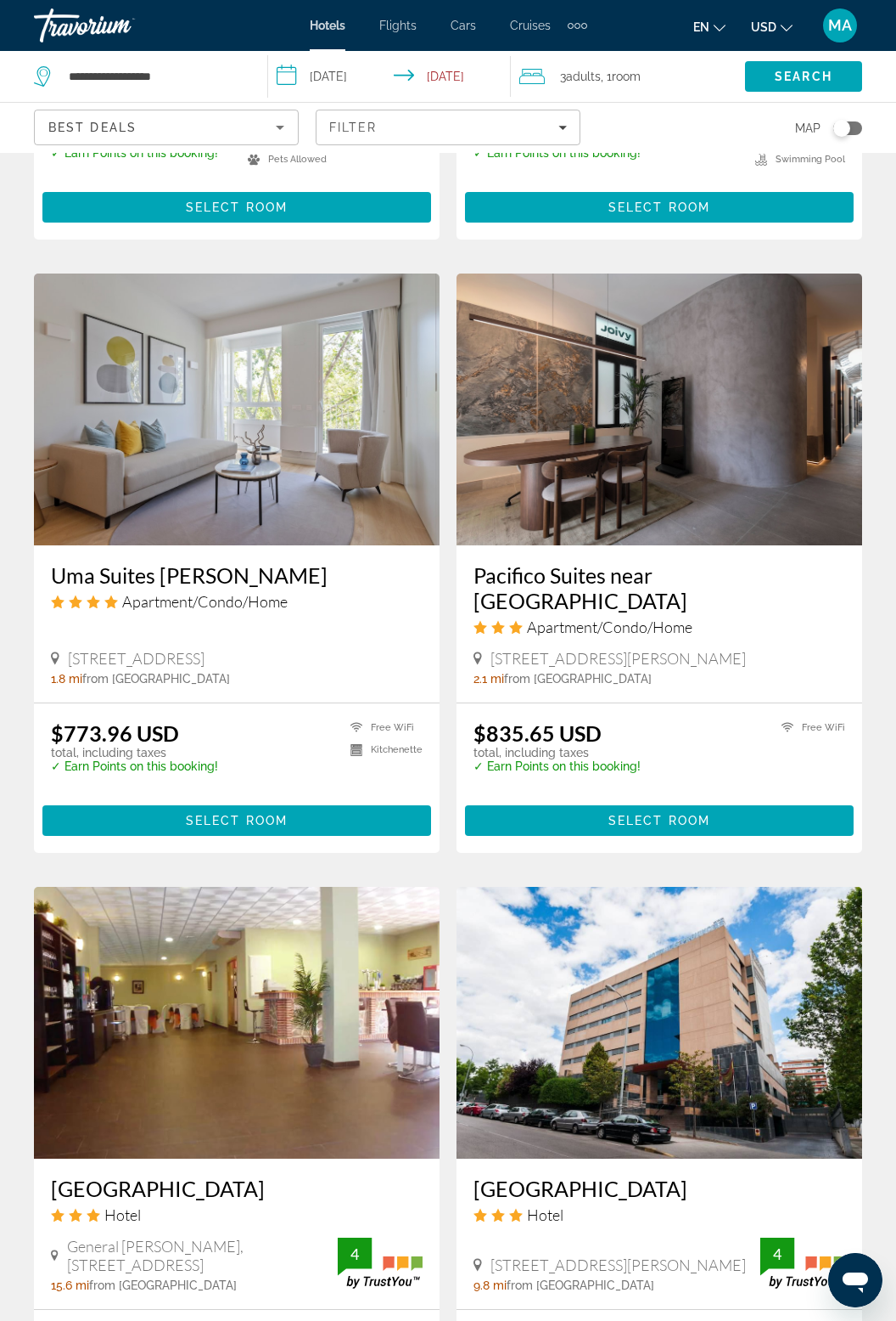
scroll to position [2715, 0]
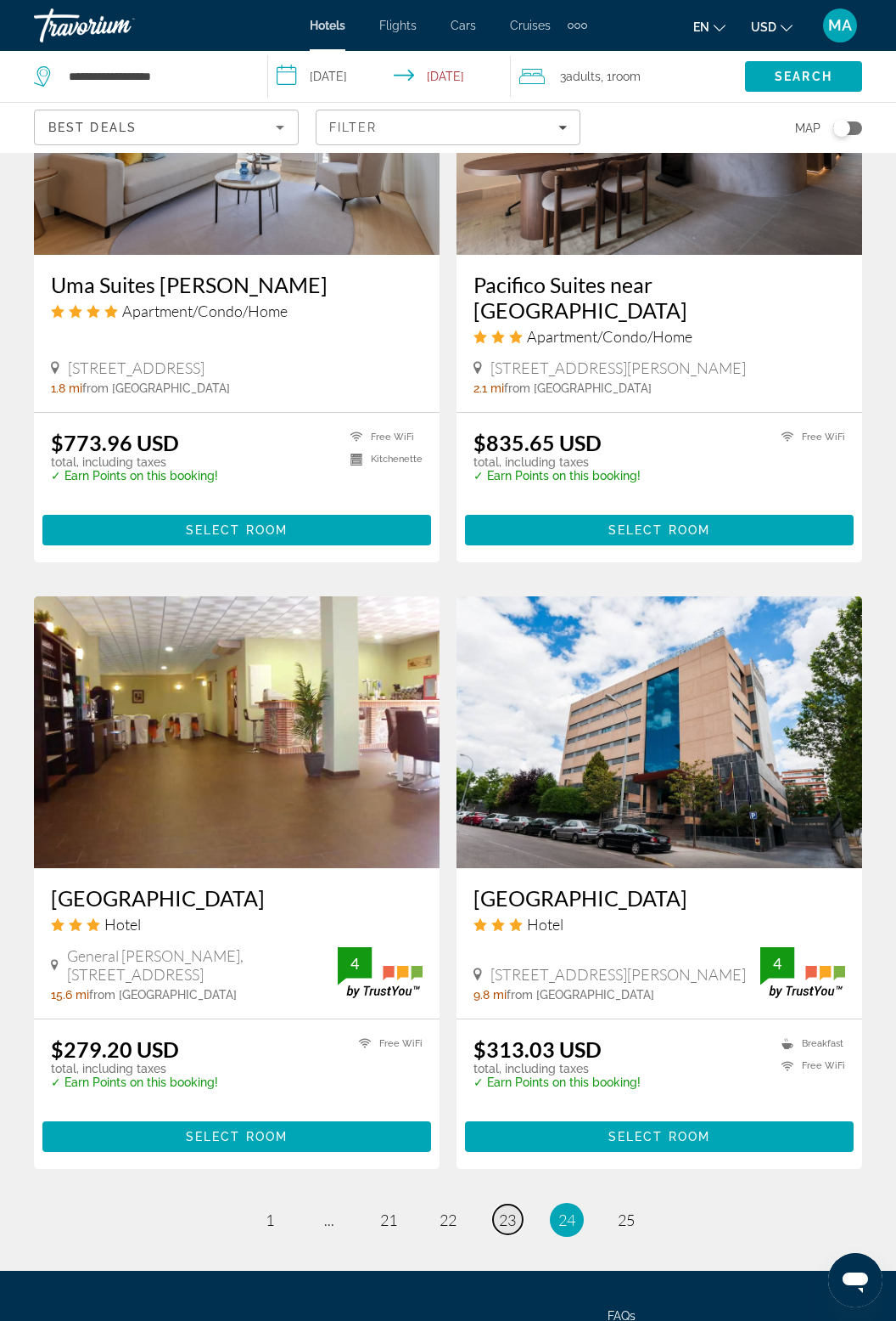
click at [510, 1210] on span "23" at bounding box center [507, 1219] width 17 height 19
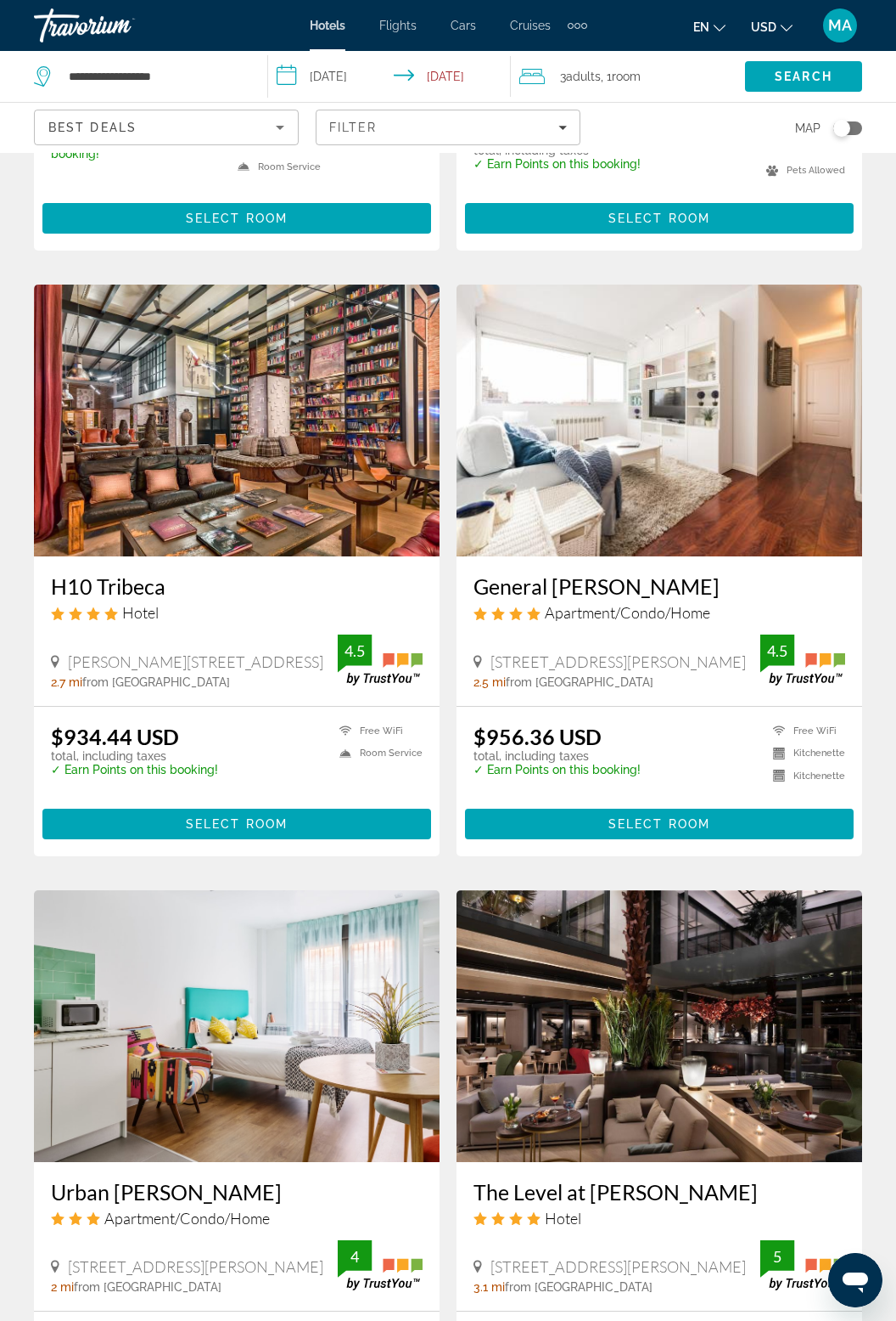
scroll to position [2744, 0]
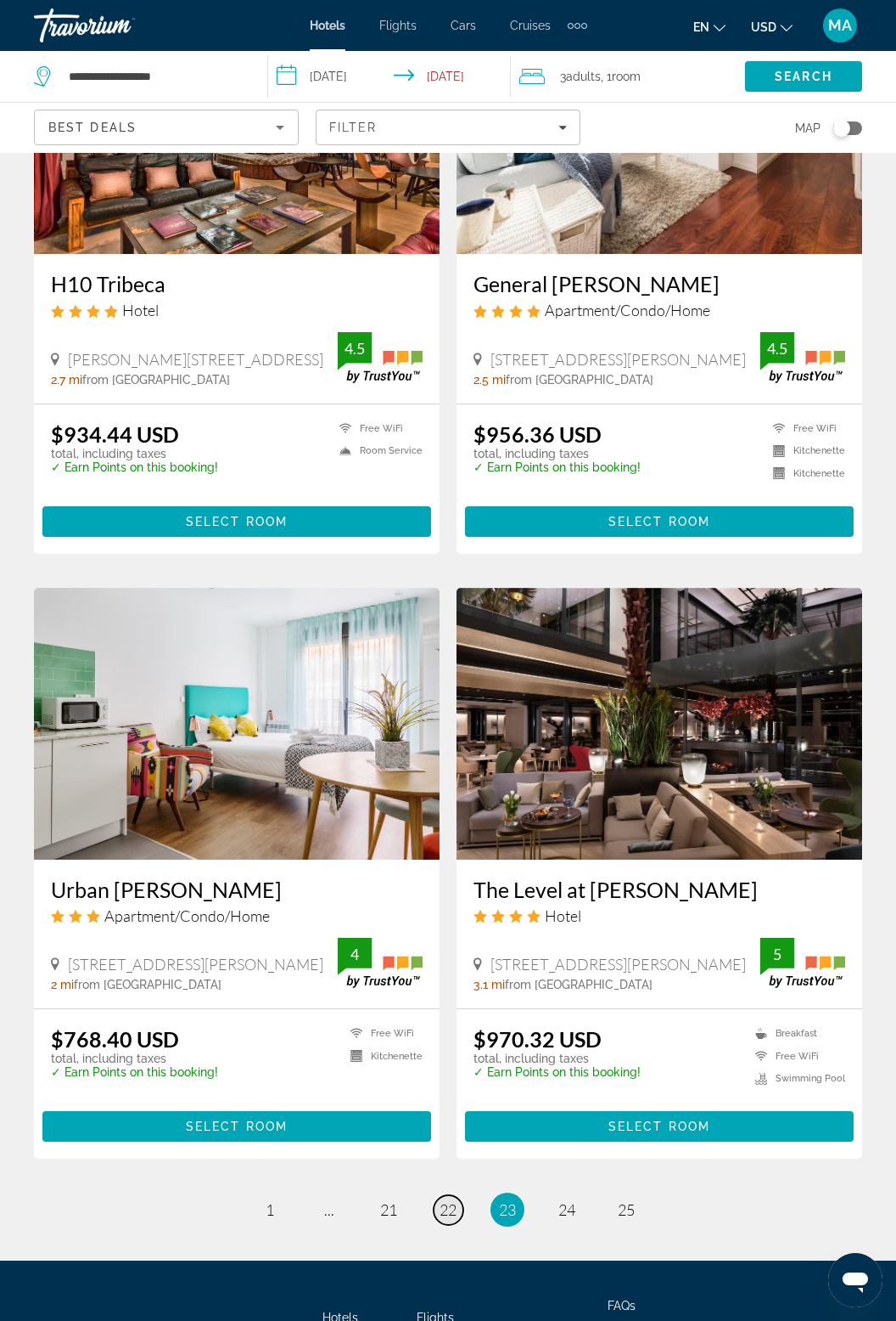
click at [441, 1200] on span "22" at bounding box center [448, 1209] width 17 height 19
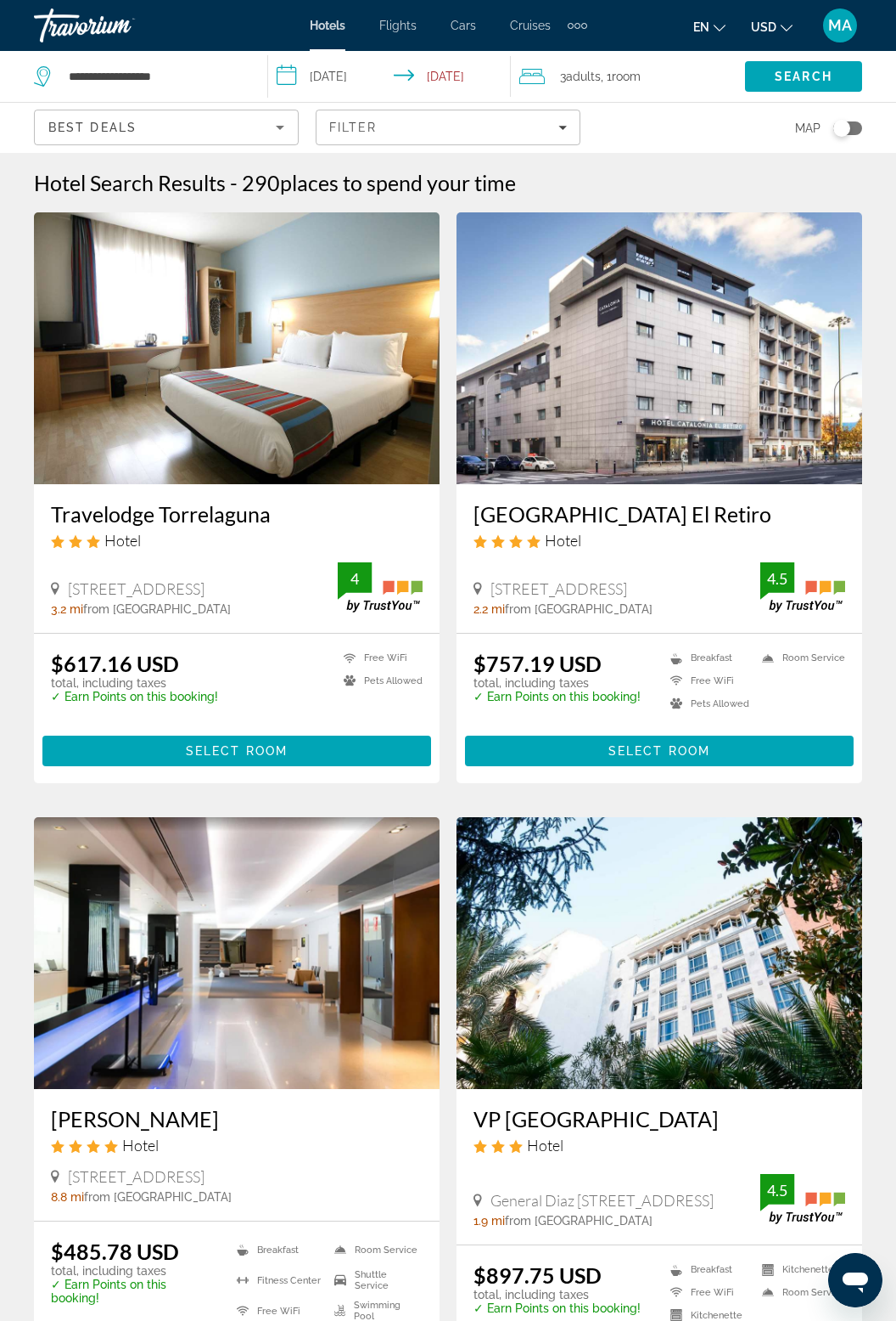
click at [860, 453] on img "Main content" at bounding box center [659, 348] width 406 height 271
click at [0, 0] on div at bounding box center [0, 0] width 0 height 0
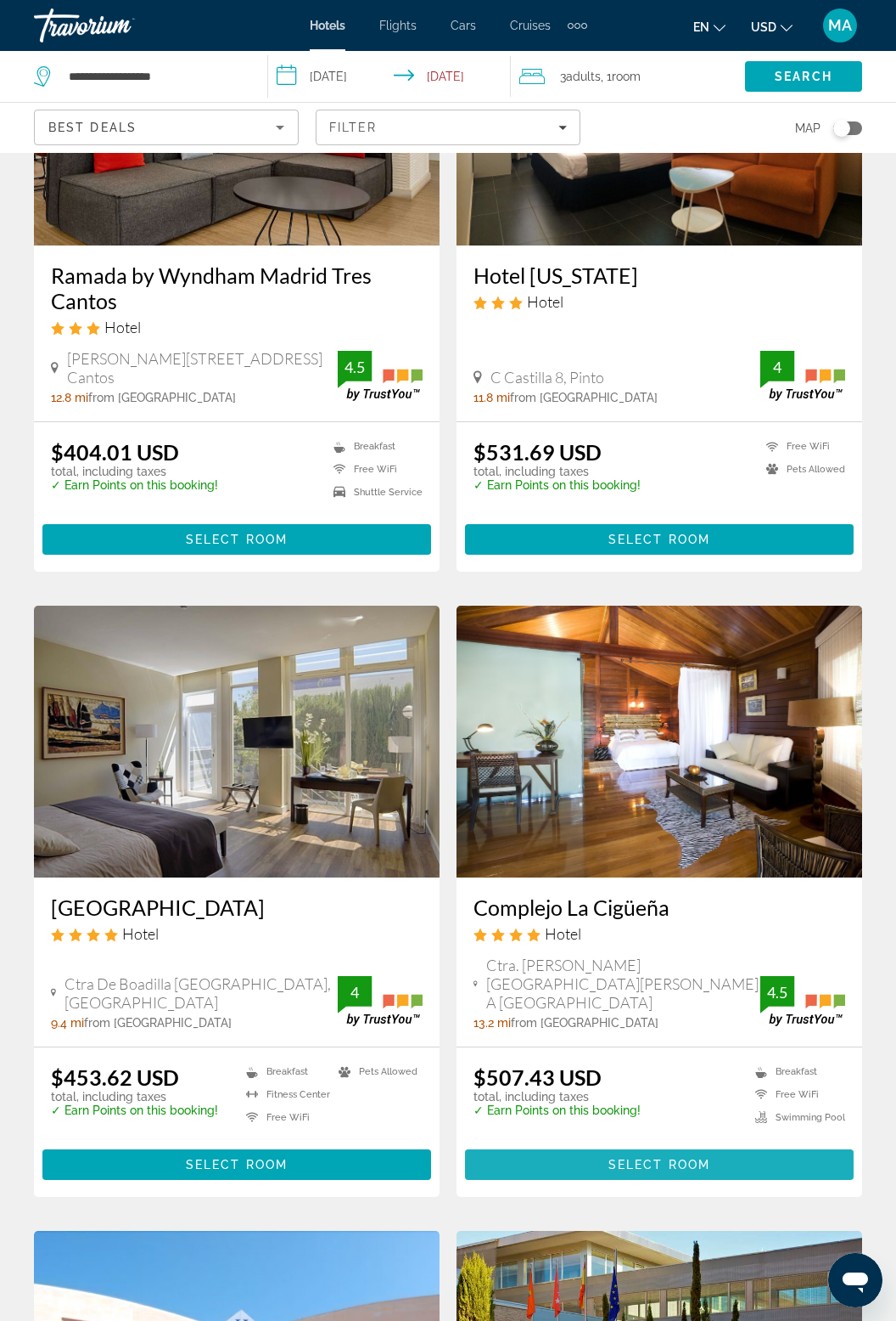
click at [799, 1106] on div "Travelodge Torrelaguna Hotel Torrelaguna 69, Madrid 3.2 mi from Madrid city cen…" at bounding box center [448, 624] width 845 height 3734
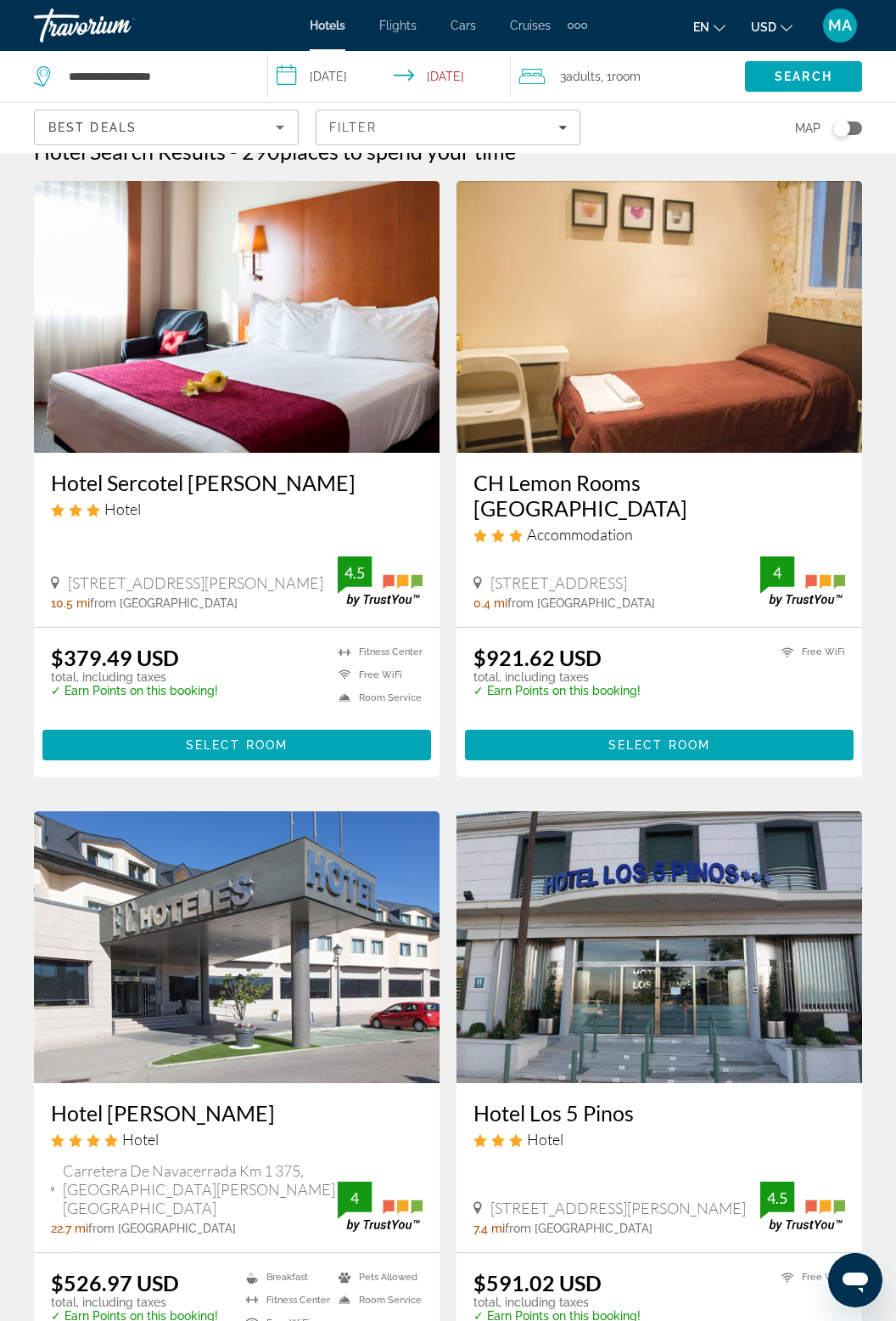
scroll to position [54, 0]
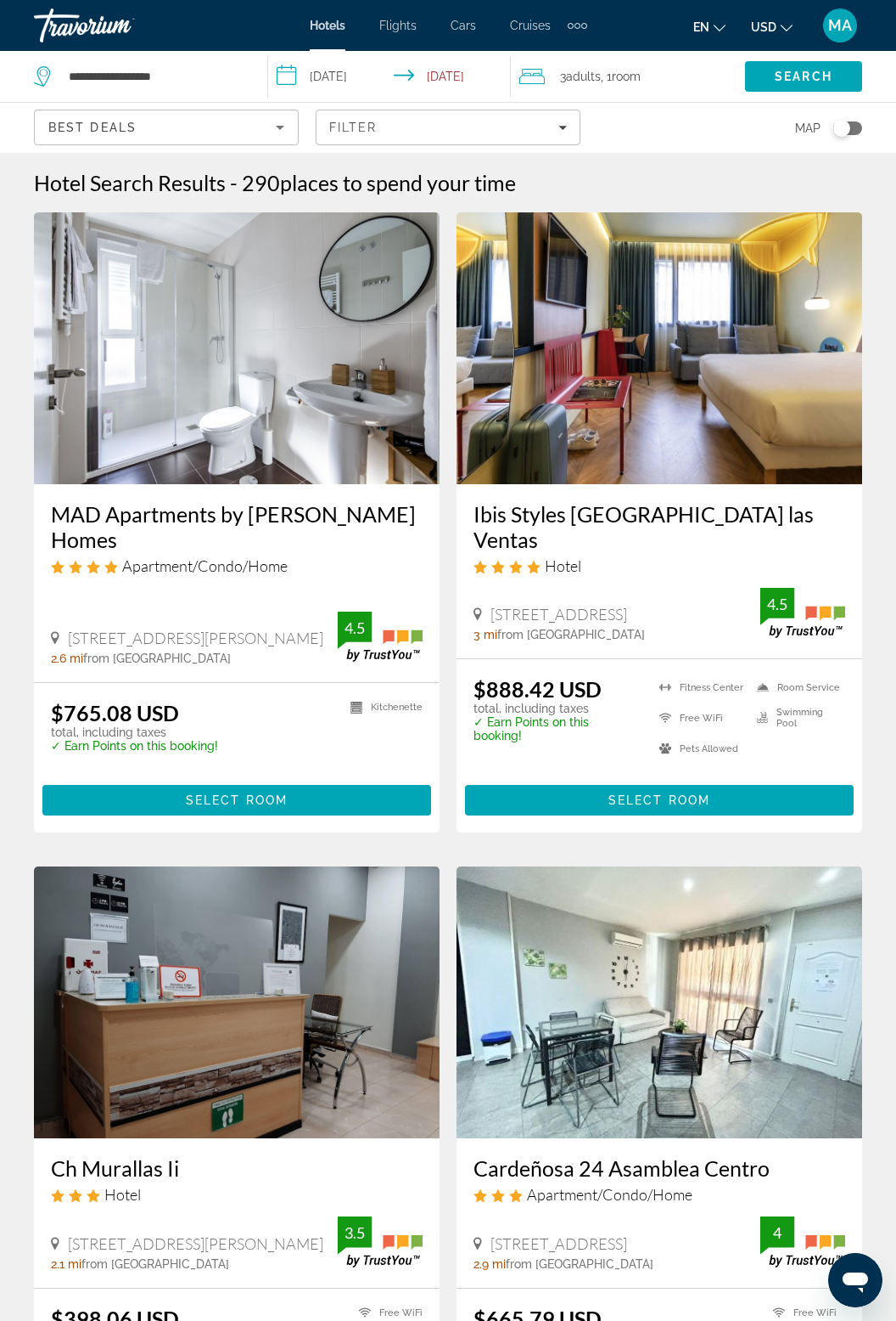
click at [763, 1225] on div "Cardeñosa 24 Asamblea Centro Apartment/Condo/Home 24 Calle De Cardeñosa, Madrid…" at bounding box center [659, 1212] width 406 height 149
